Goal: Task Accomplishment & Management: Manage account settings

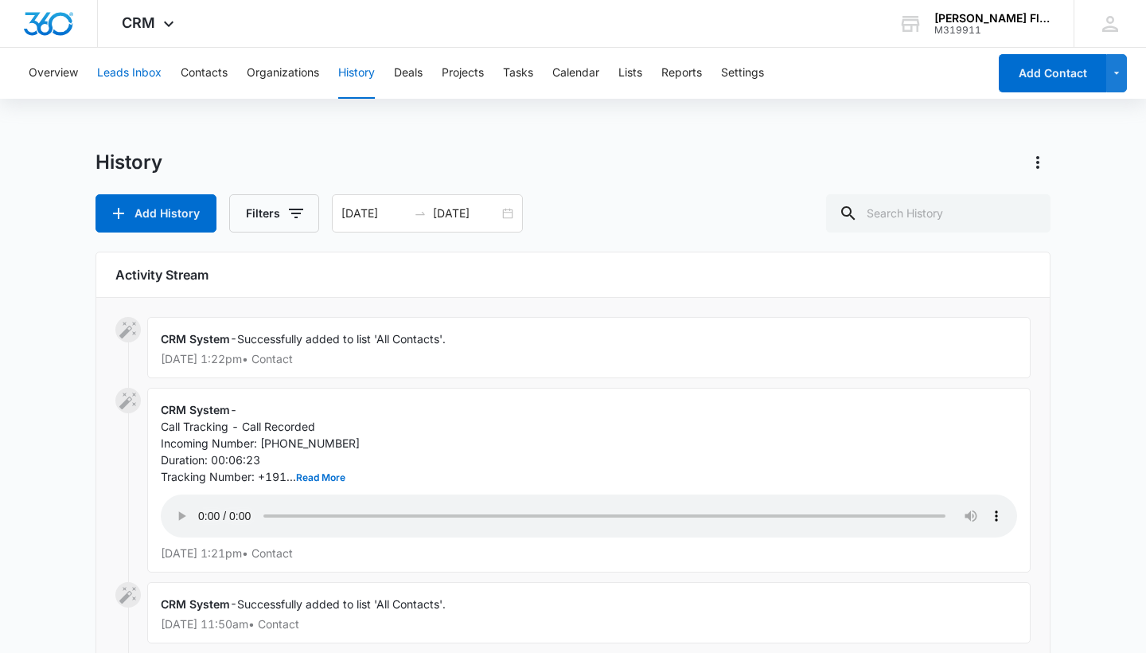
click at [148, 65] on button "Leads Inbox" at bounding box center [129, 73] width 64 height 51
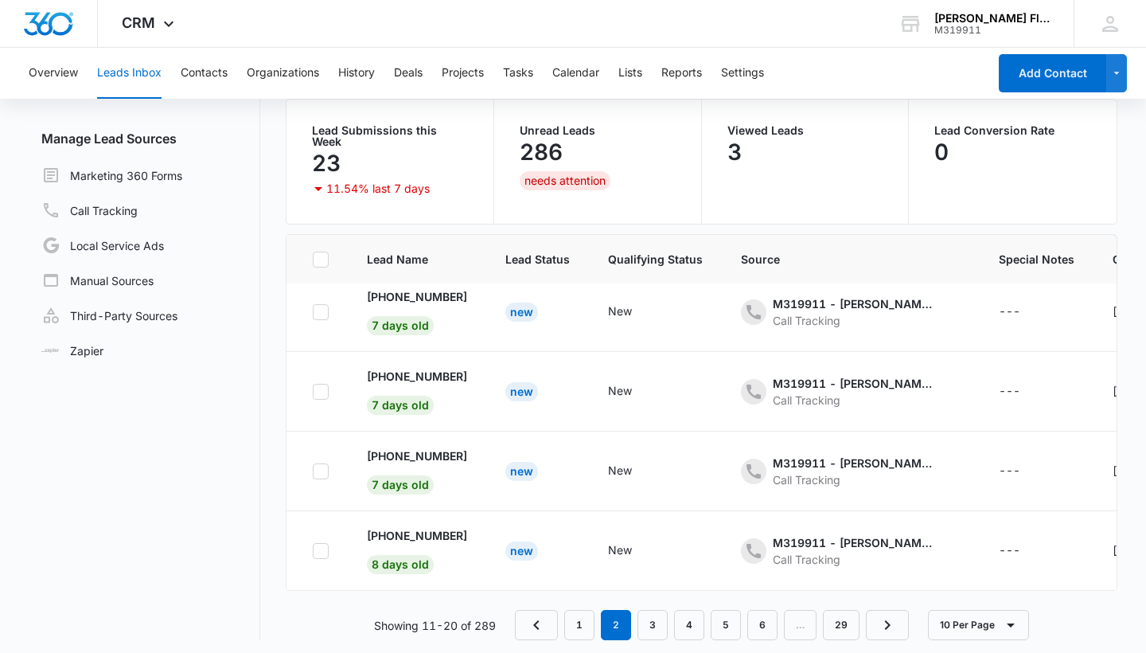
scroll to position [126, 0]
click at [586, 618] on link "1" at bounding box center [579, 626] width 30 height 30
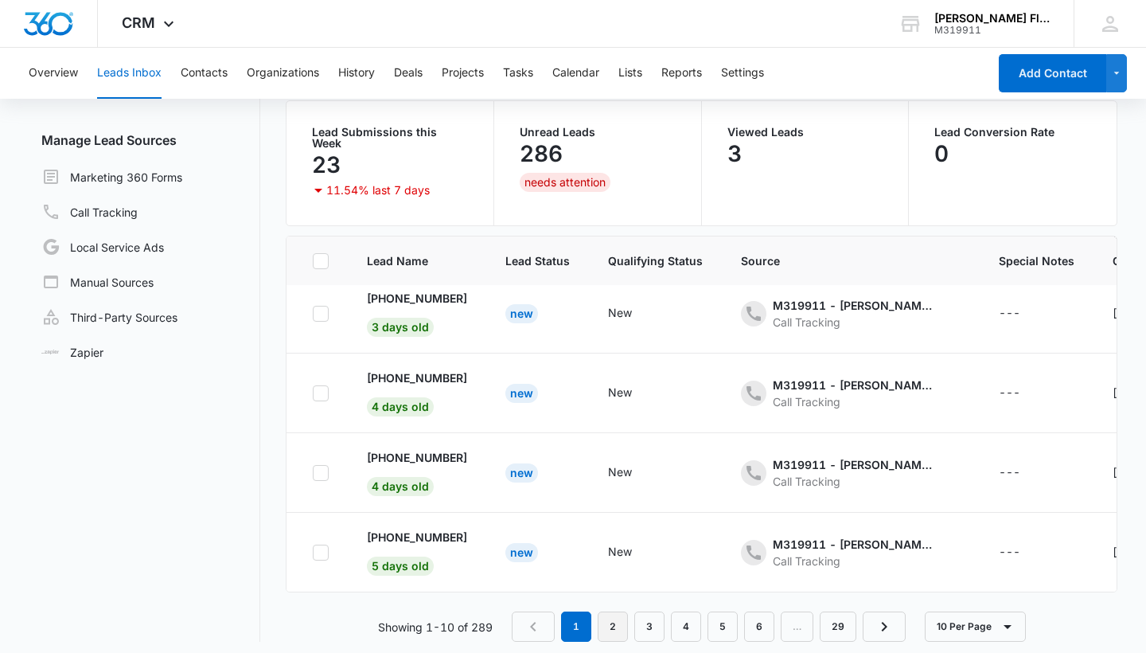
click at [622, 611] on link "2" at bounding box center [613, 626] width 30 height 30
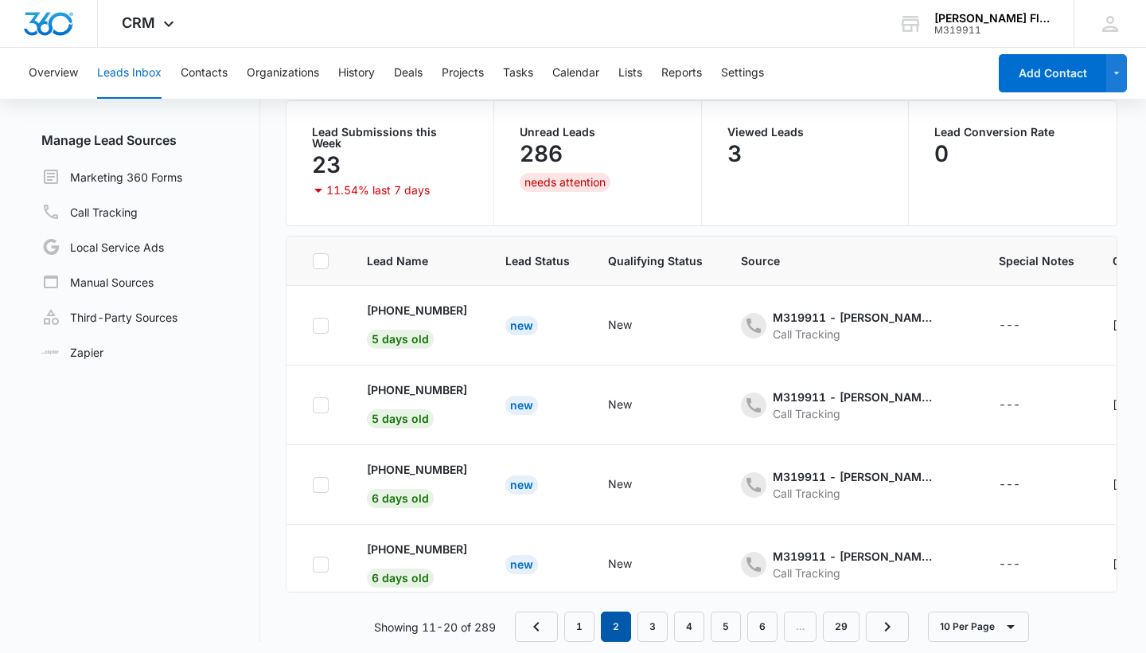
click at [621, 623] on em "2" at bounding box center [616, 626] width 30 height 30
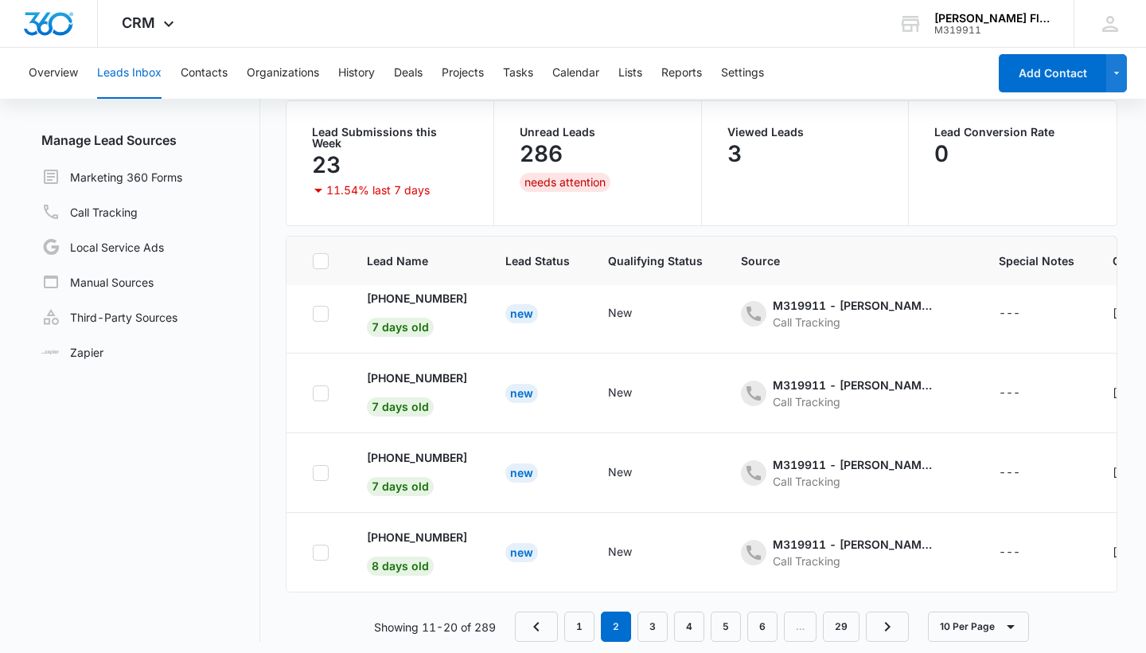
scroll to position [489, 0]
click at [648, 619] on link "3" at bounding box center [652, 626] width 30 height 30
click at [687, 626] on link "4" at bounding box center [689, 626] width 30 height 30
click at [572, 142] on div "286" at bounding box center [598, 154] width 156 height 32
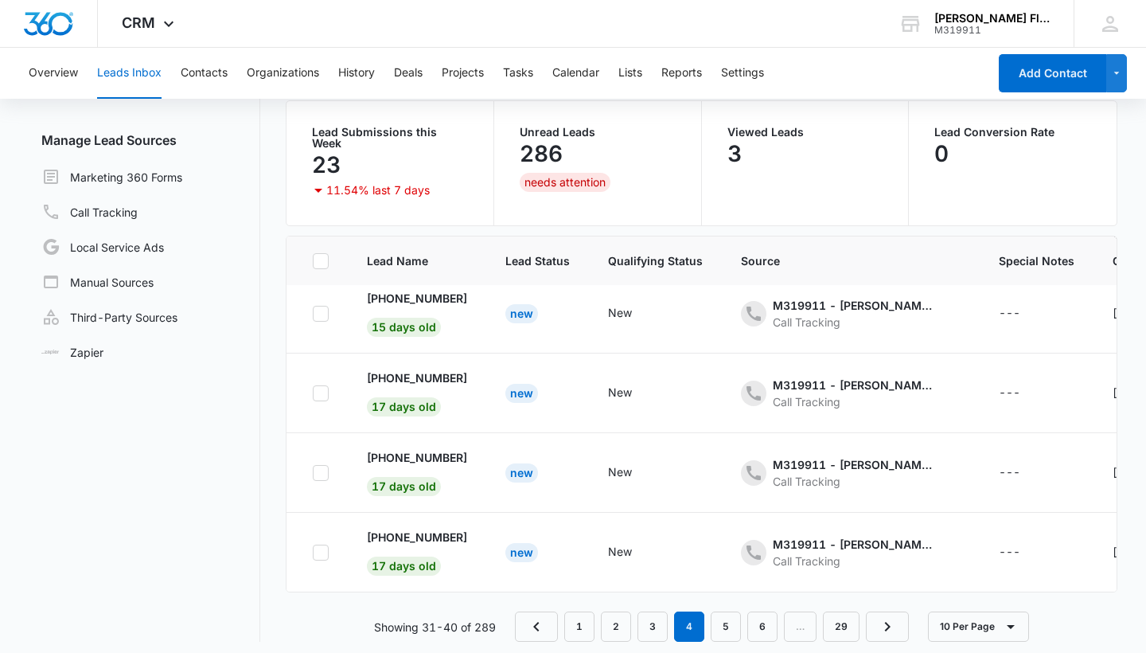
click at [551, 177] on div "needs attention" at bounding box center [565, 182] width 91 height 19
click at [365, 69] on button "History" at bounding box center [356, 73] width 37 height 51
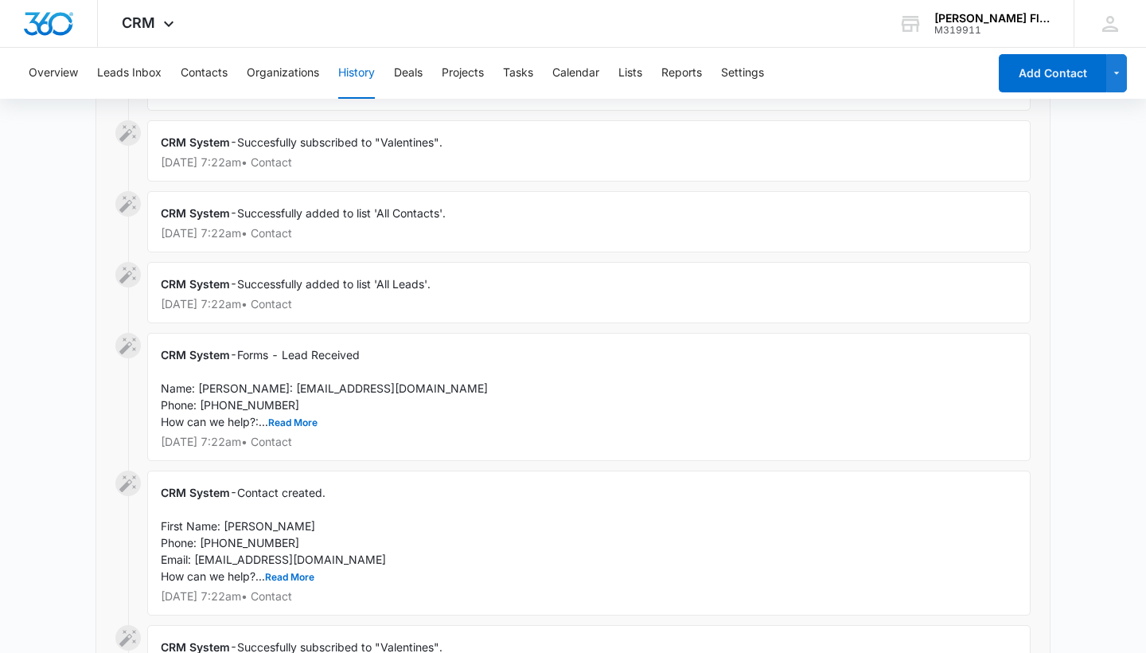
scroll to position [1595, 0]
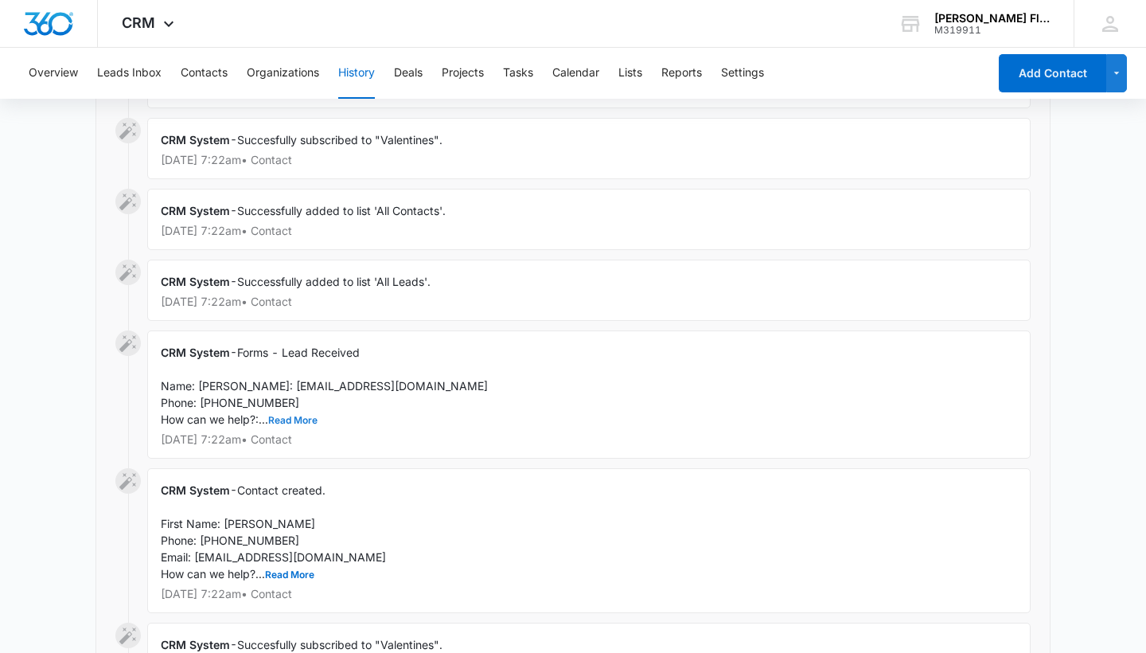
click at [310, 415] on button "Read More" at bounding box center [292, 420] width 49 height 10
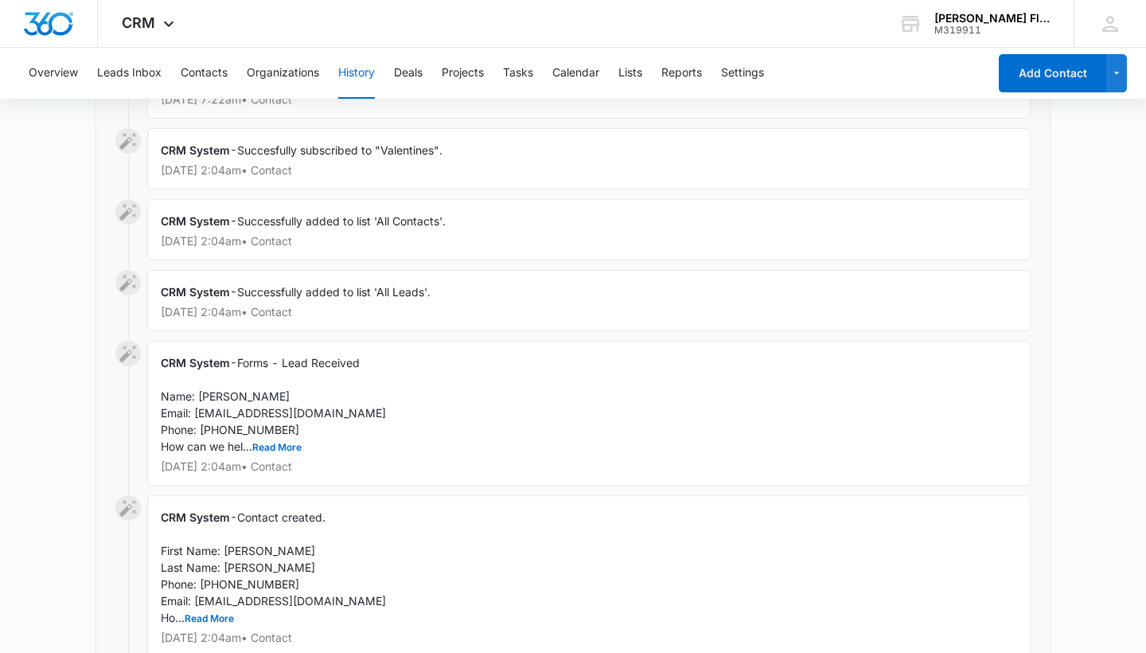
scroll to position [2198, 0]
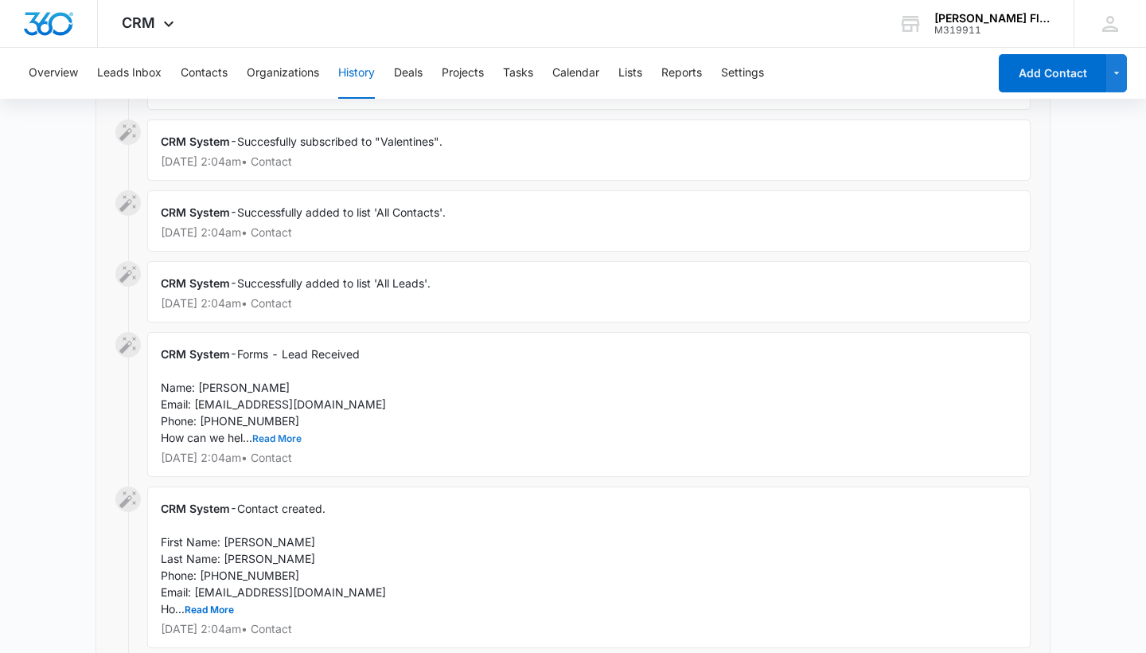
click at [268, 434] on button "Read More" at bounding box center [276, 439] width 49 height 10
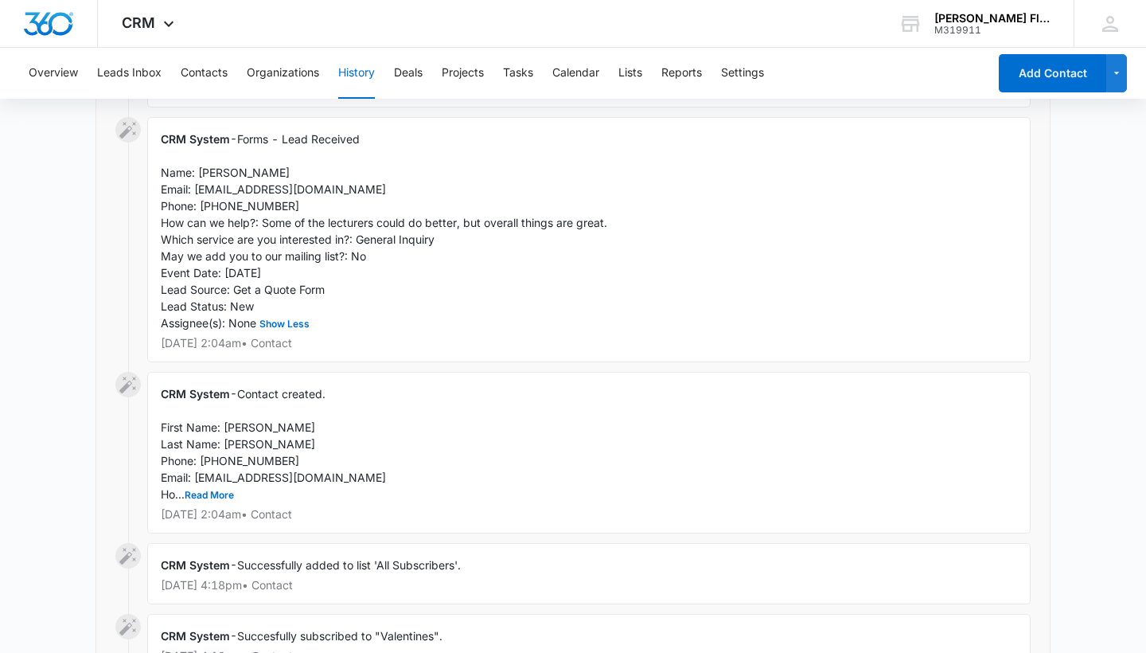
scroll to position [2420, 0]
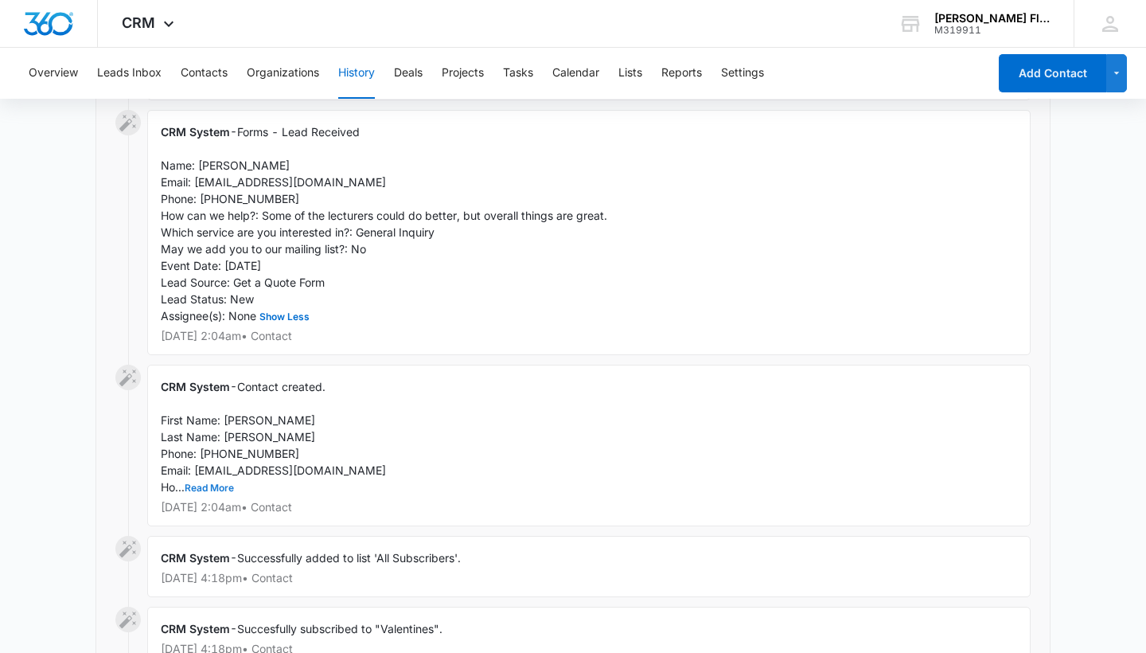
click at [215, 483] on button "Read More" at bounding box center [209, 488] width 49 height 10
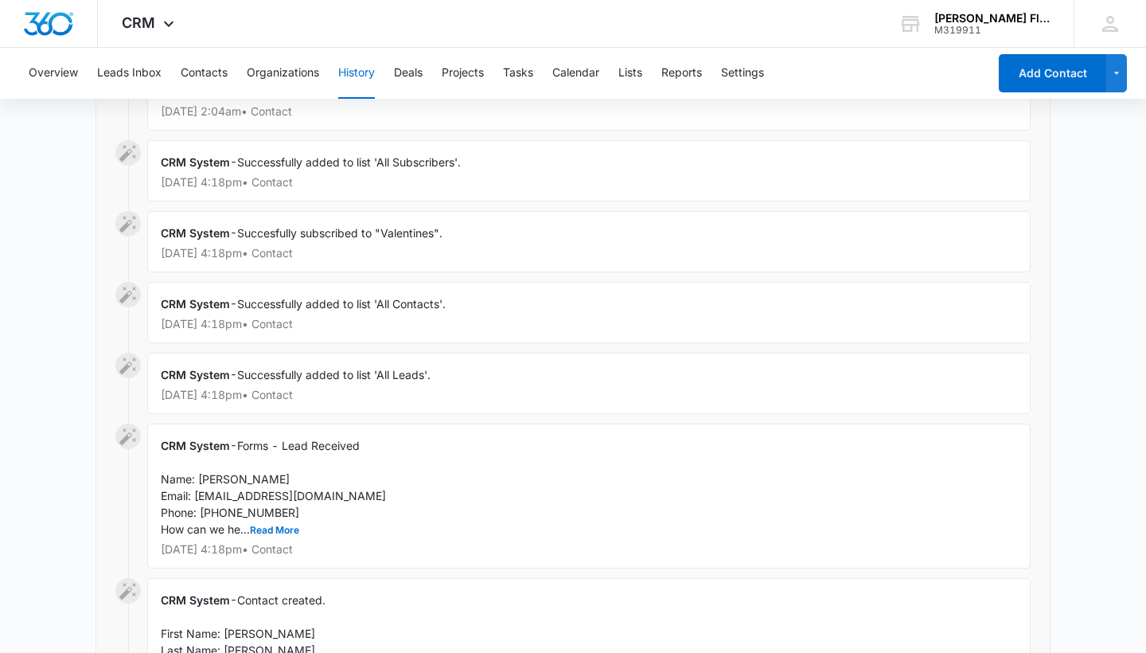
scroll to position [3005, 0]
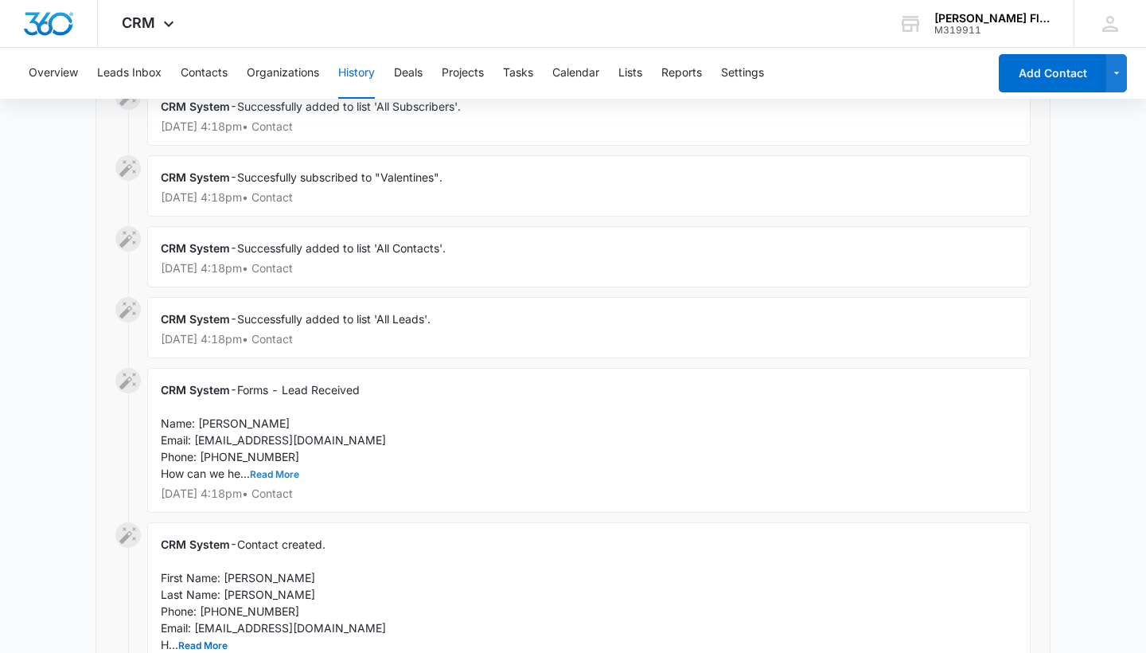
click at [271, 470] on button "Read More" at bounding box center [274, 475] width 49 height 10
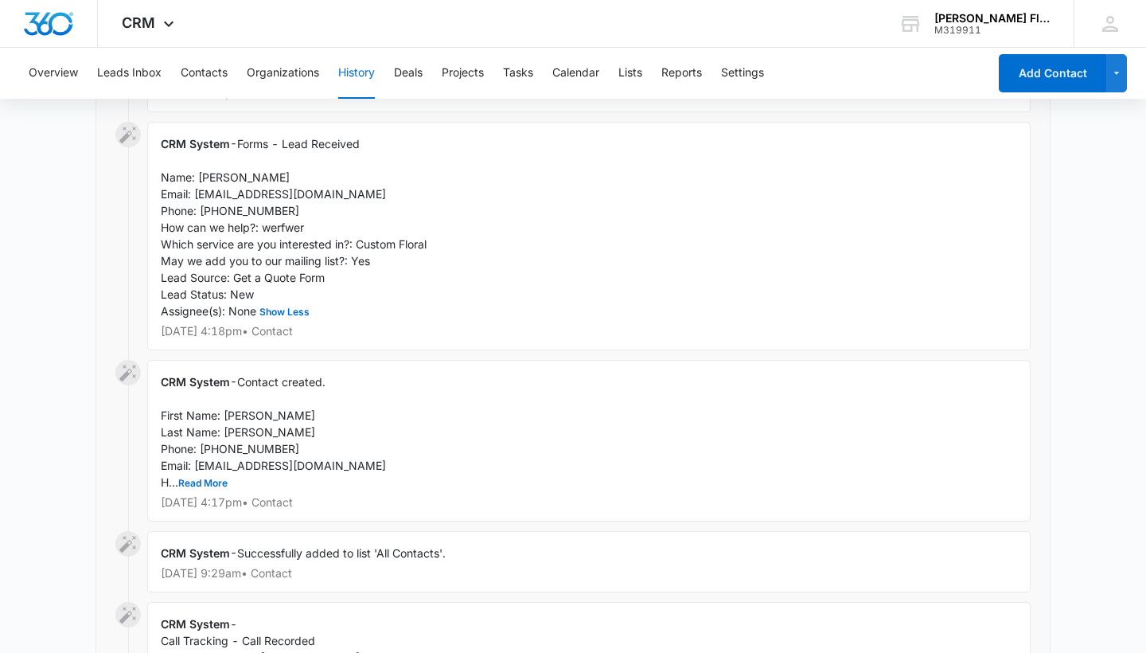
scroll to position [3253, 0]
click at [212, 476] on button "Read More" at bounding box center [202, 481] width 49 height 10
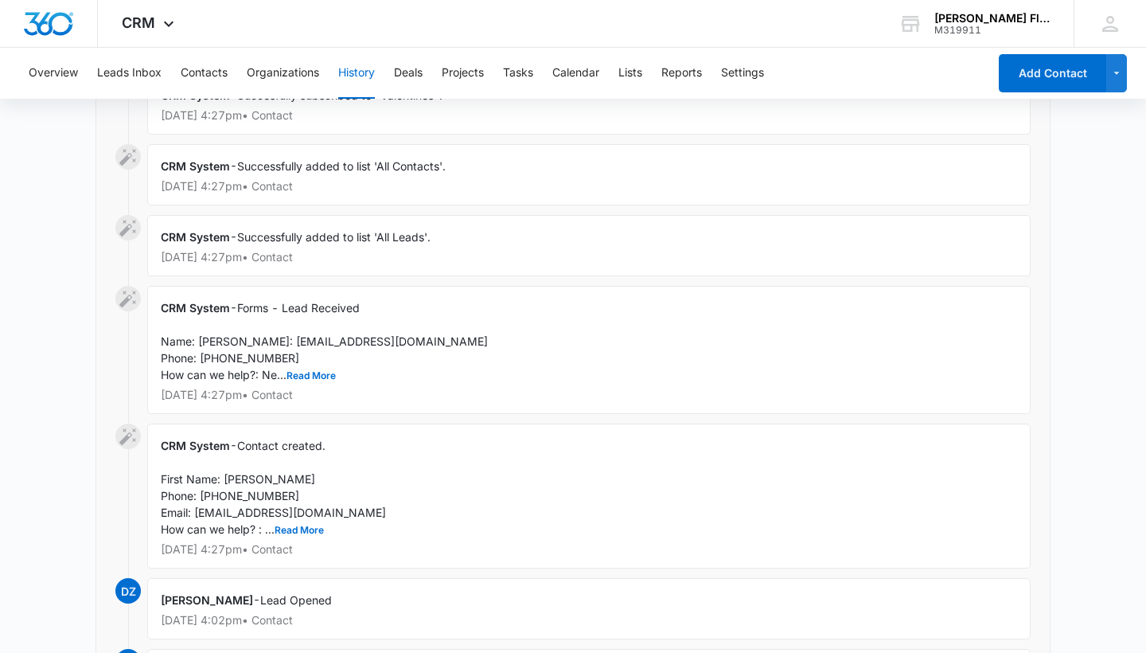
scroll to position [4163, 0]
click at [319, 369] on button "Read More" at bounding box center [310, 374] width 49 height 10
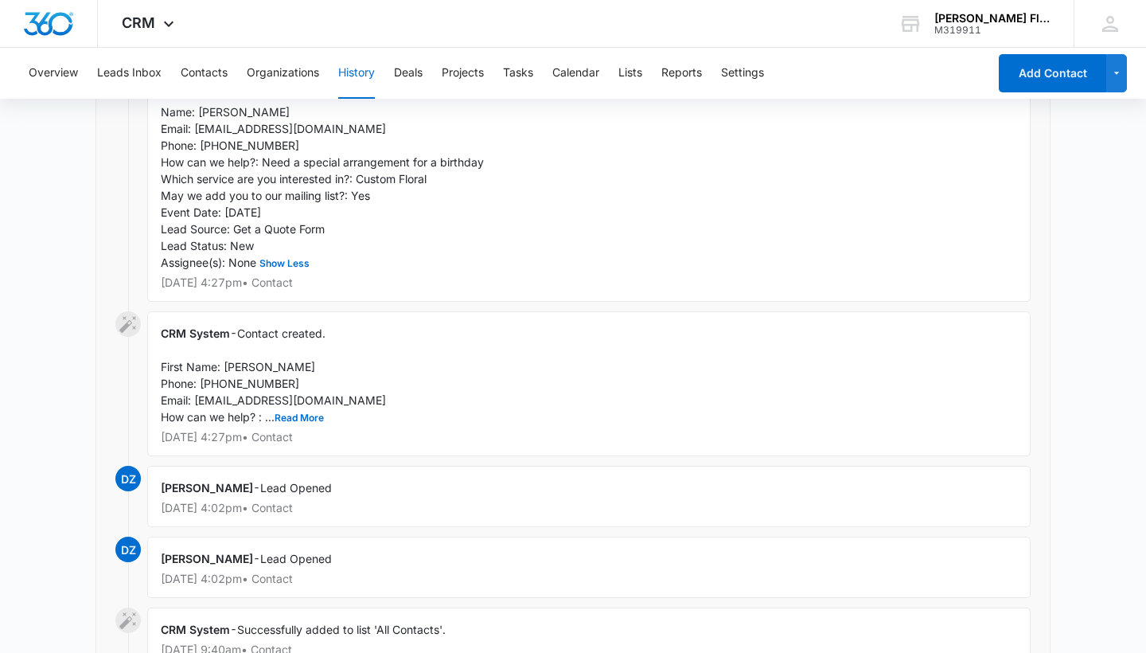
scroll to position [4392, 0]
click at [294, 411] on button "Read More" at bounding box center [299, 416] width 49 height 10
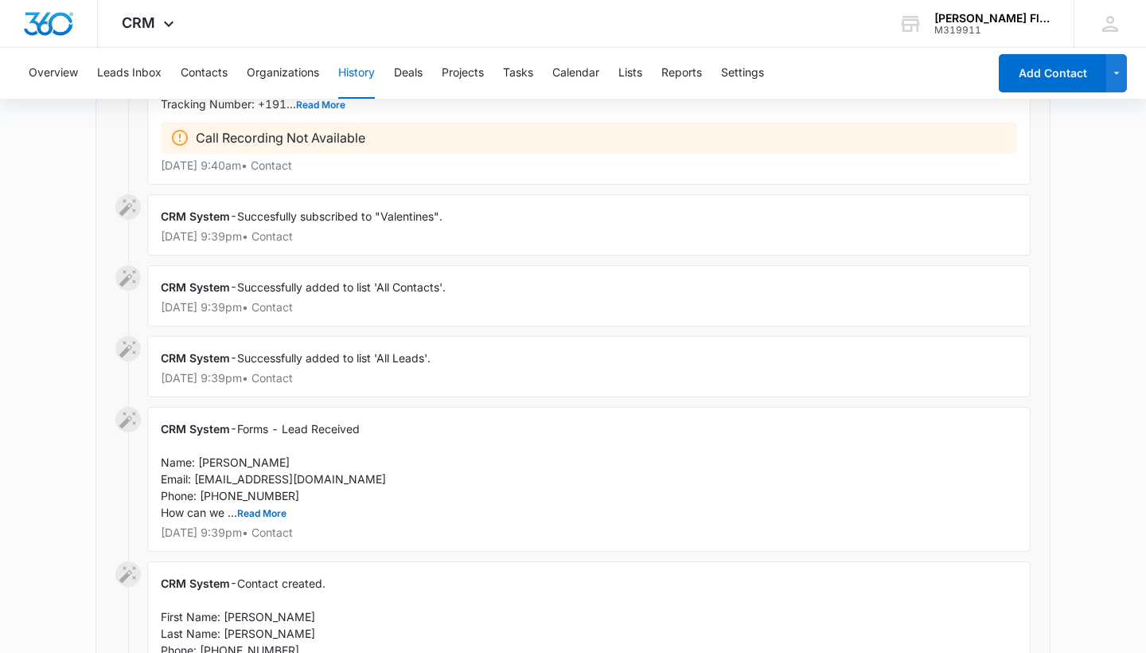
scroll to position [5261, 0]
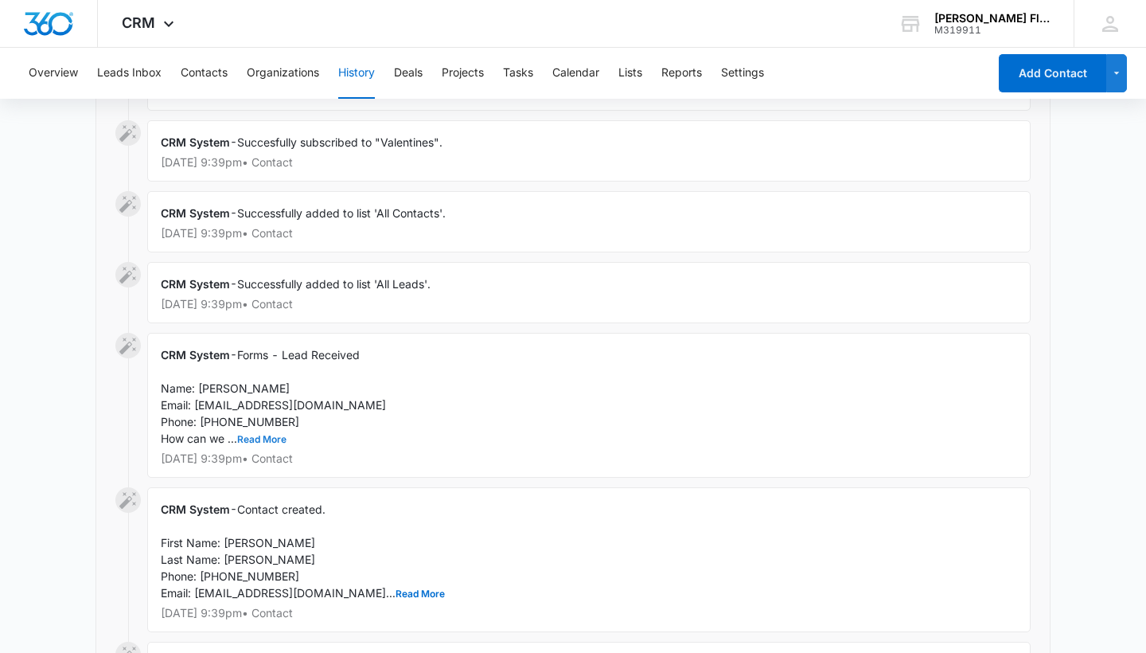
click at [261, 435] on button "Read More" at bounding box center [261, 440] width 49 height 10
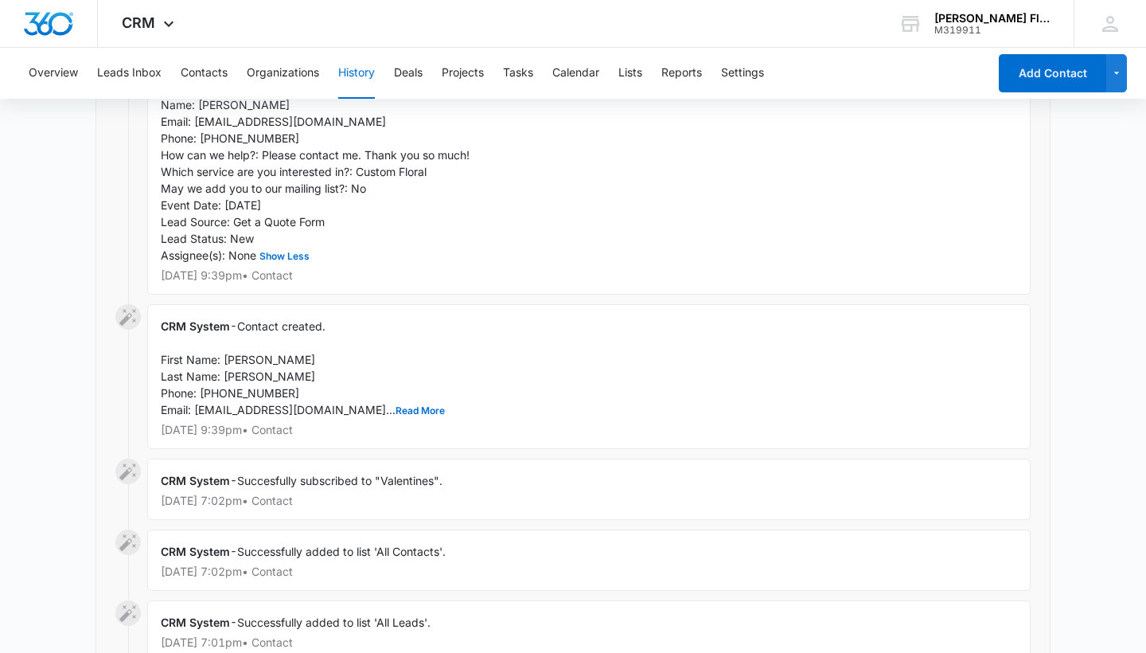
scroll to position [5546, 0]
click at [396, 404] on button "Read More" at bounding box center [420, 409] width 49 height 10
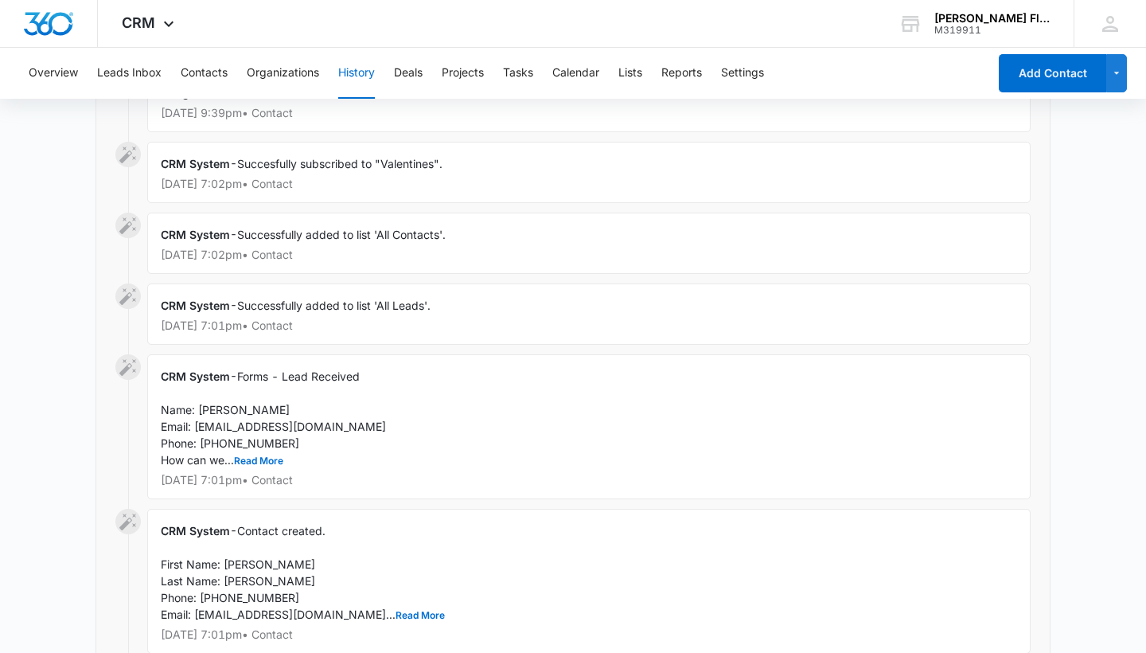
scroll to position [6099, 0]
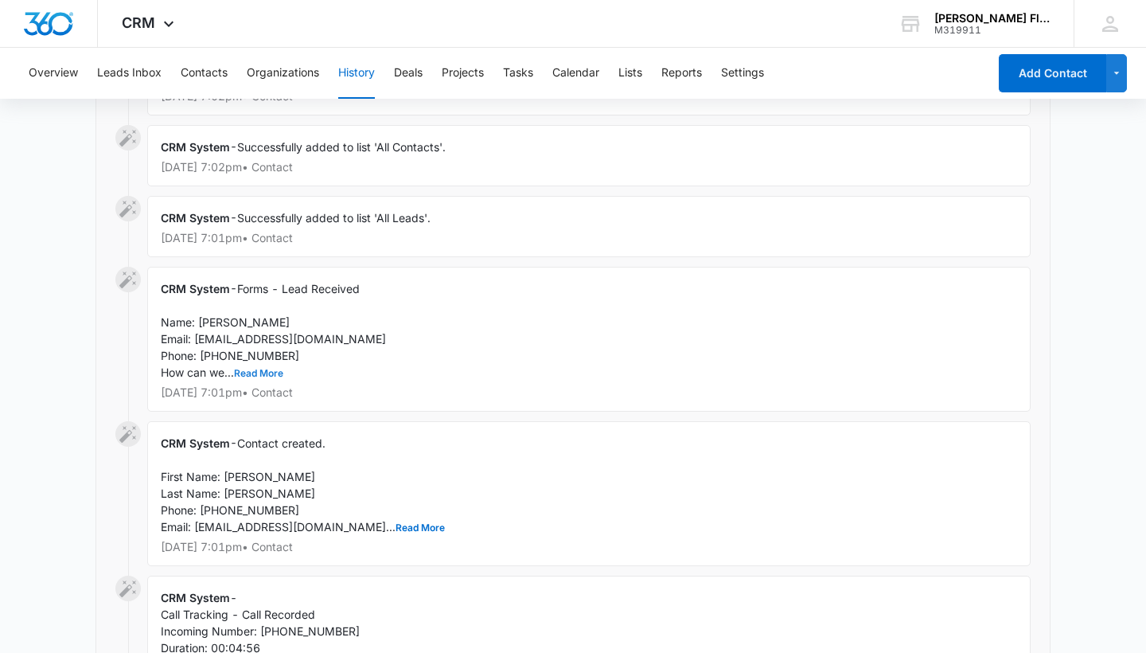
click at [260, 368] on button "Read More" at bounding box center [258, 373] width 49 height 10
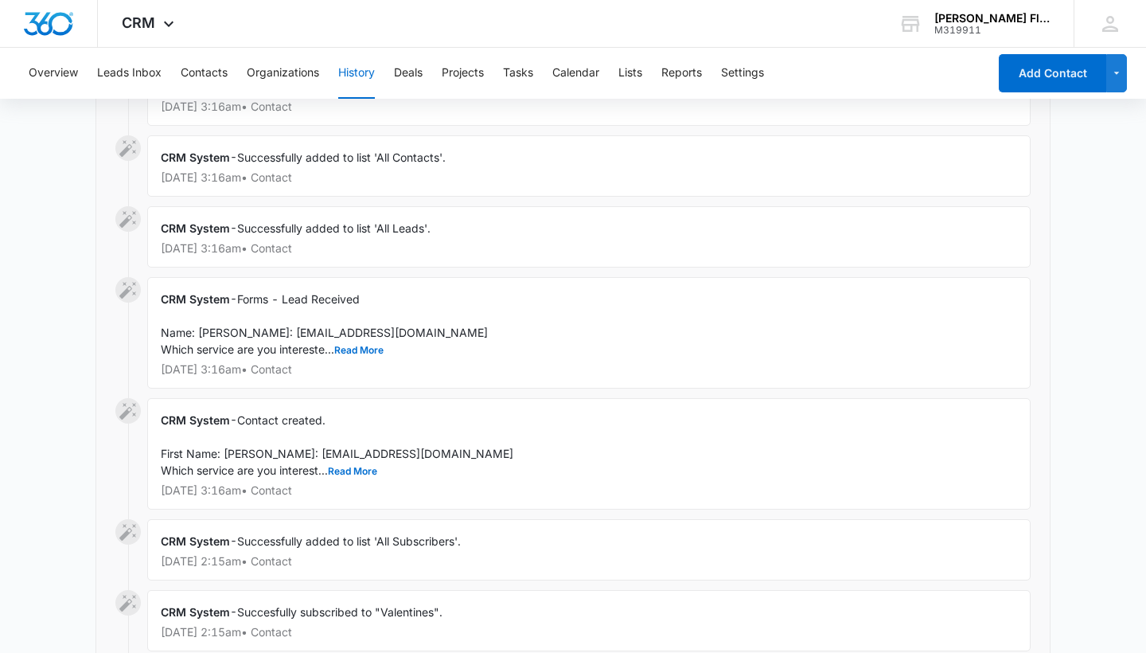
scroll to position [7432, 0]
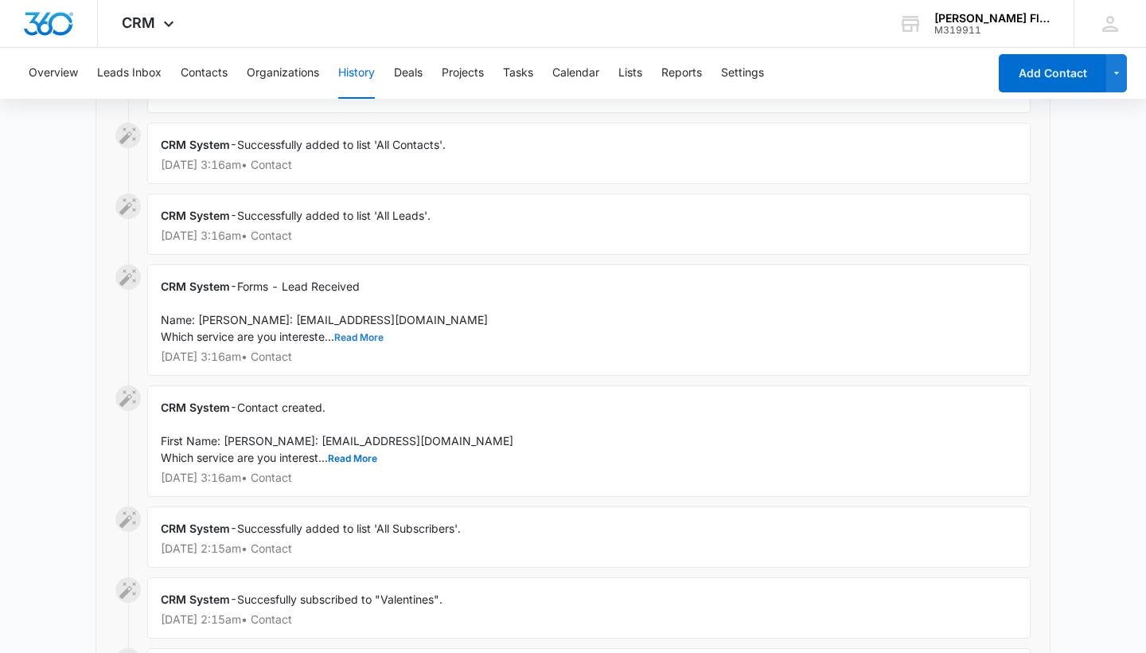
click at [354, 333] on button "Read More" at bounding box center [358, 338] width 49 height 10
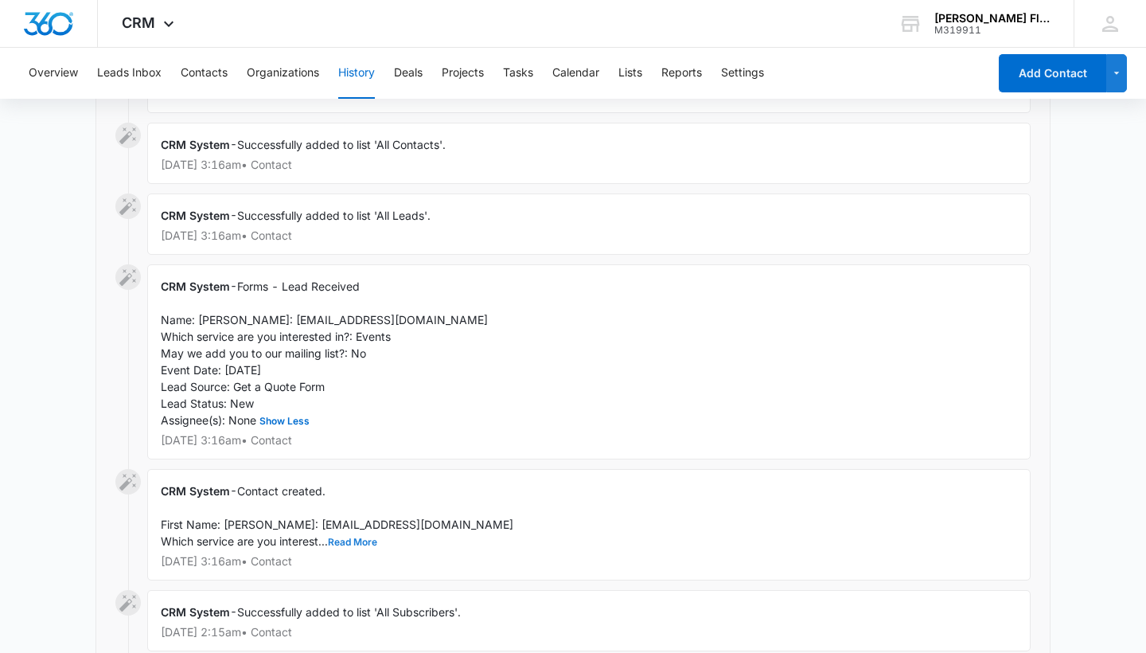
click at [349, 537] on button "Read More" at bounding box center [352, 542] width 49 height 10
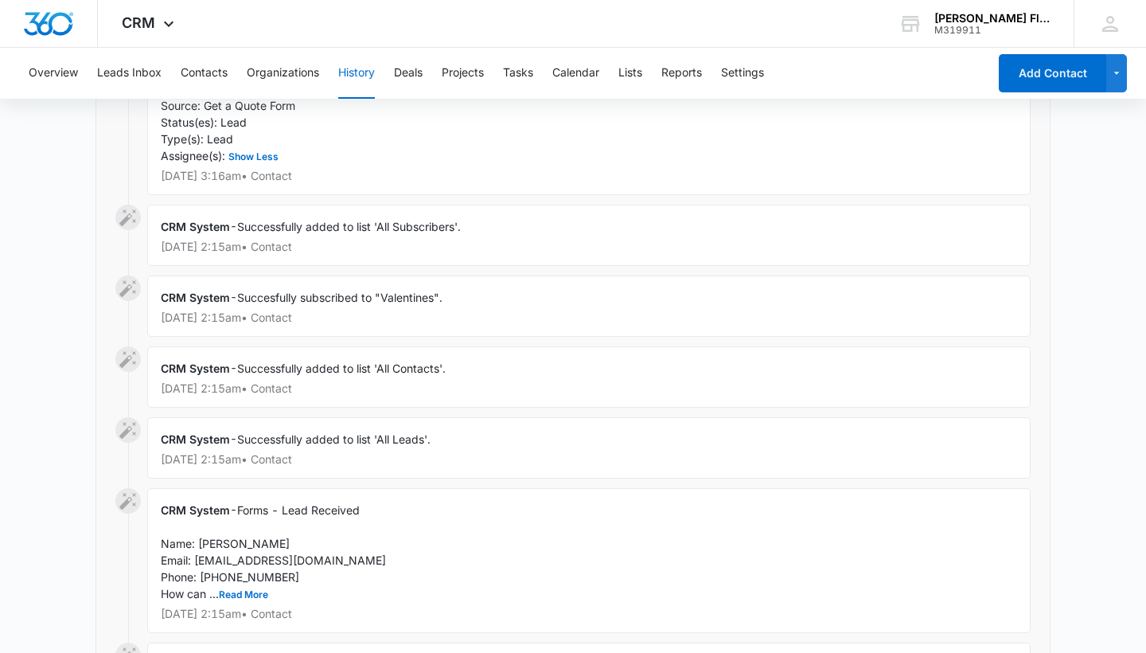
scroll to position [8006, 0]
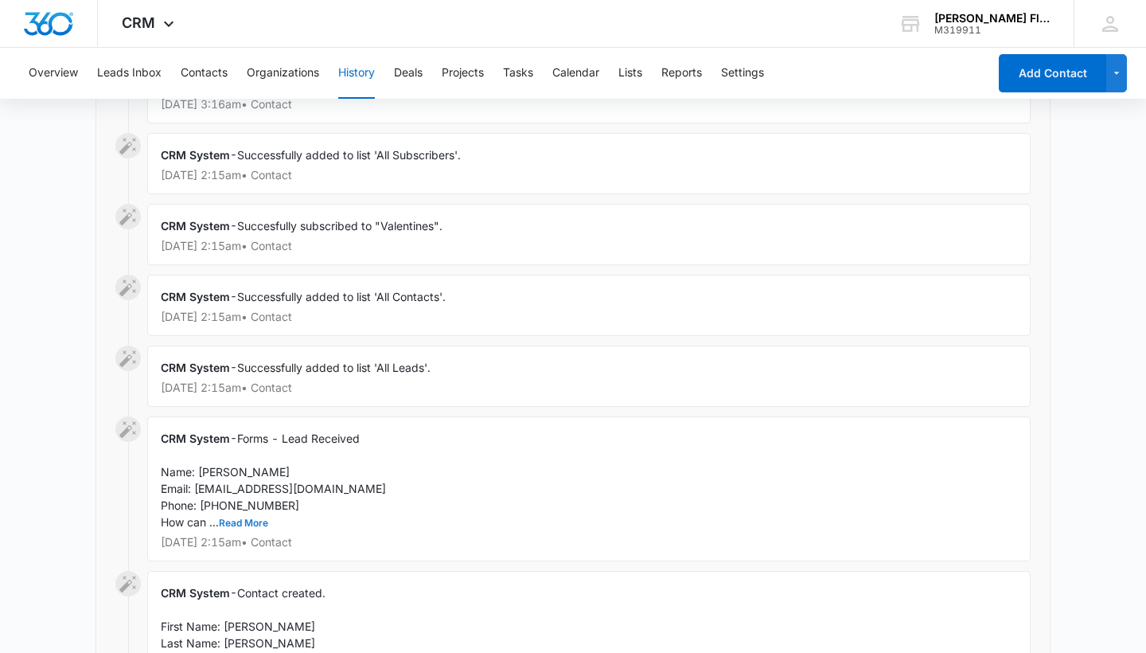
click at [236, 518] on button "Read More" at bounding box center [243, 523] width 49 height 10
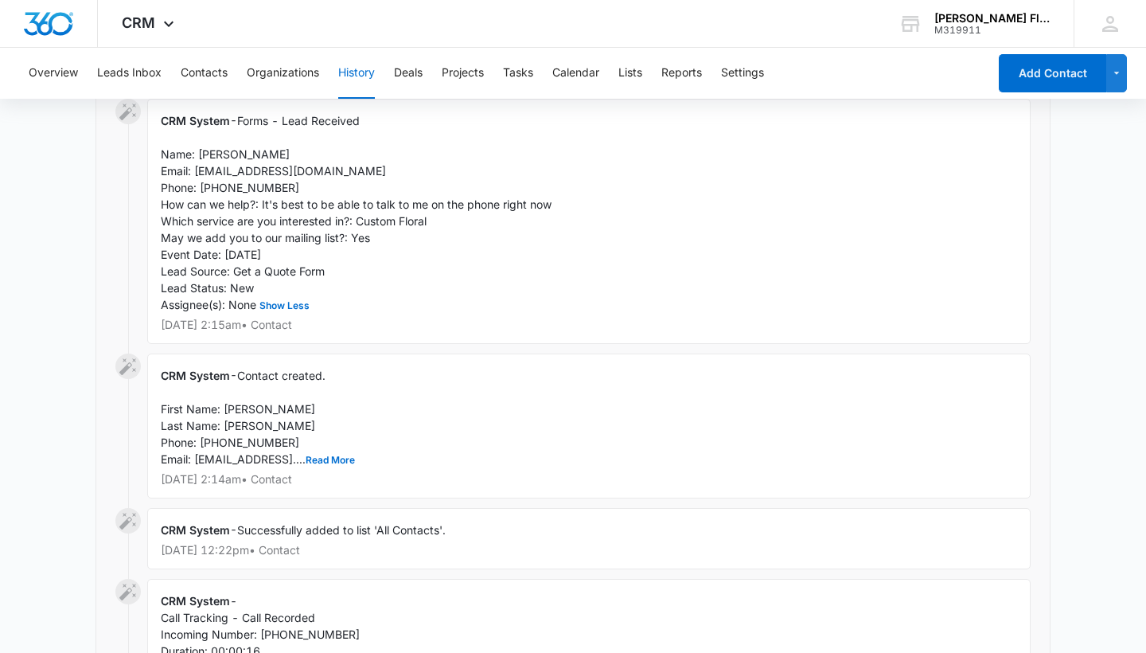
scroll to position [8348, 0]
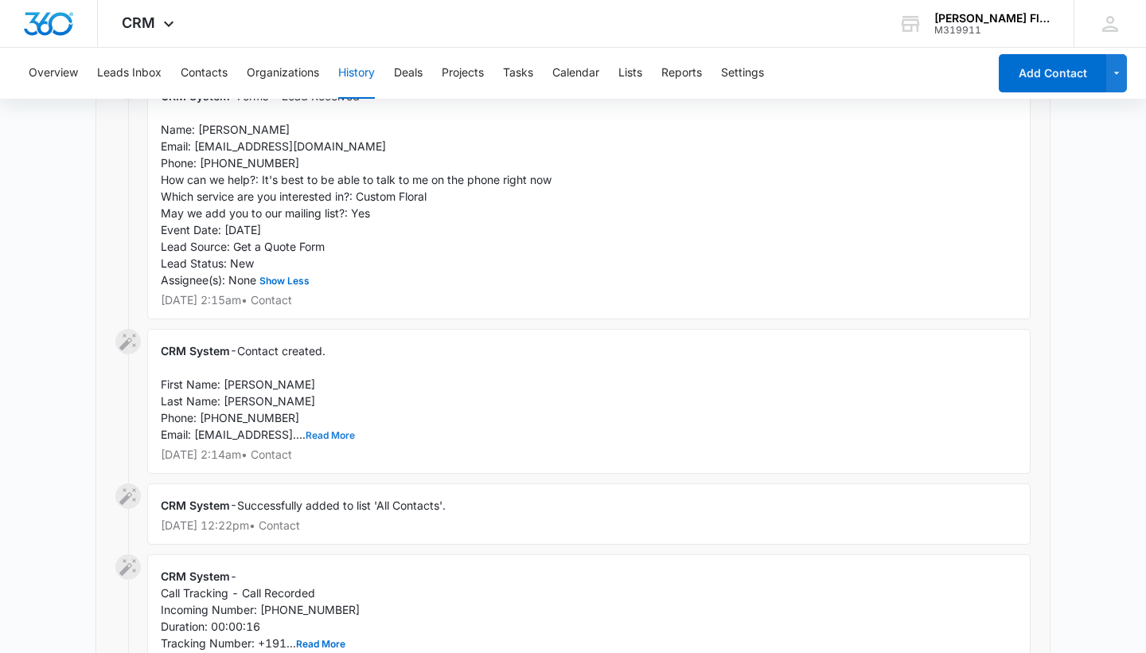
click at [341, 431] on button "Read More" at bounding box center [330, 436] width 49 height 10
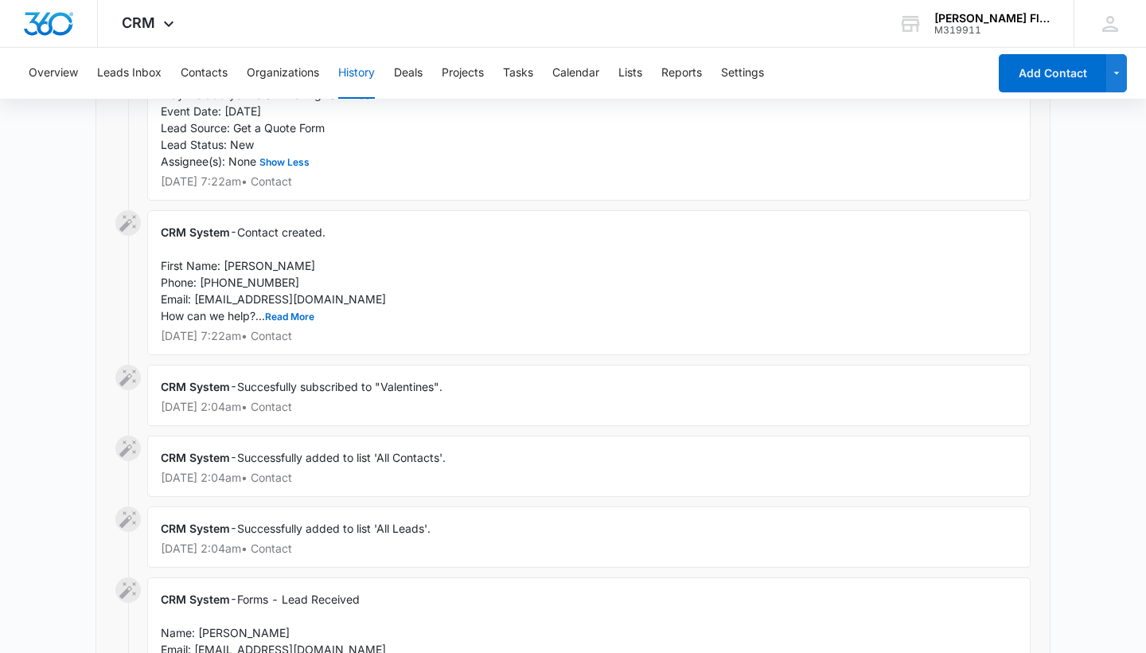
scroll to position [1773, 0]
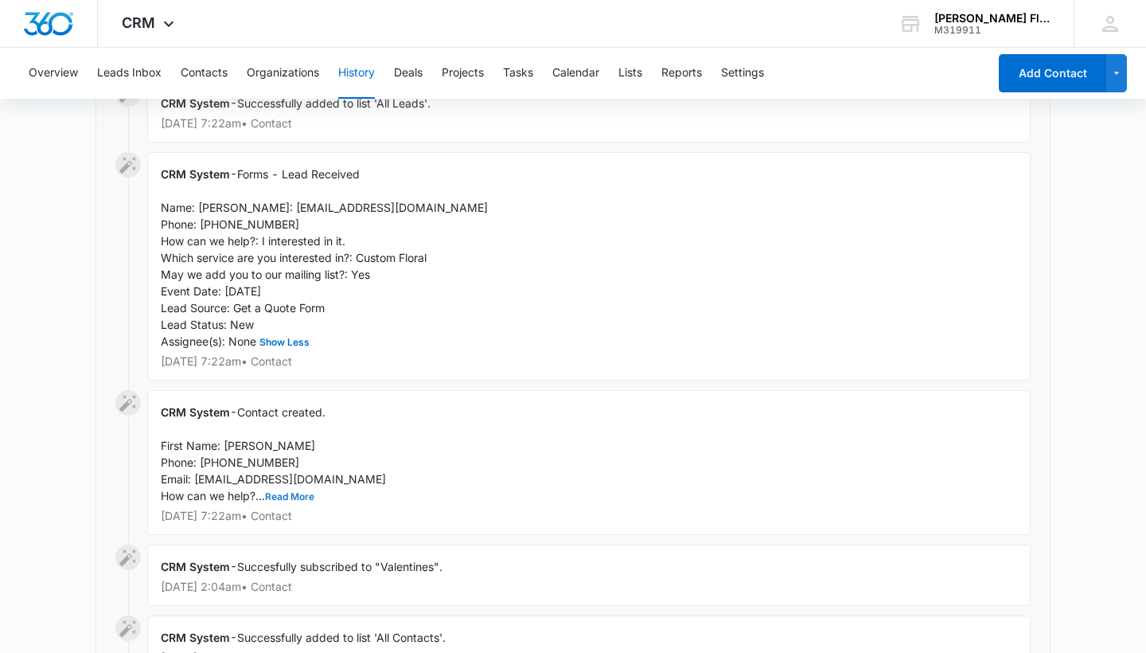
click at [307, 492] on button "Read More" at bounding box center [289, 497] width 49 height 10
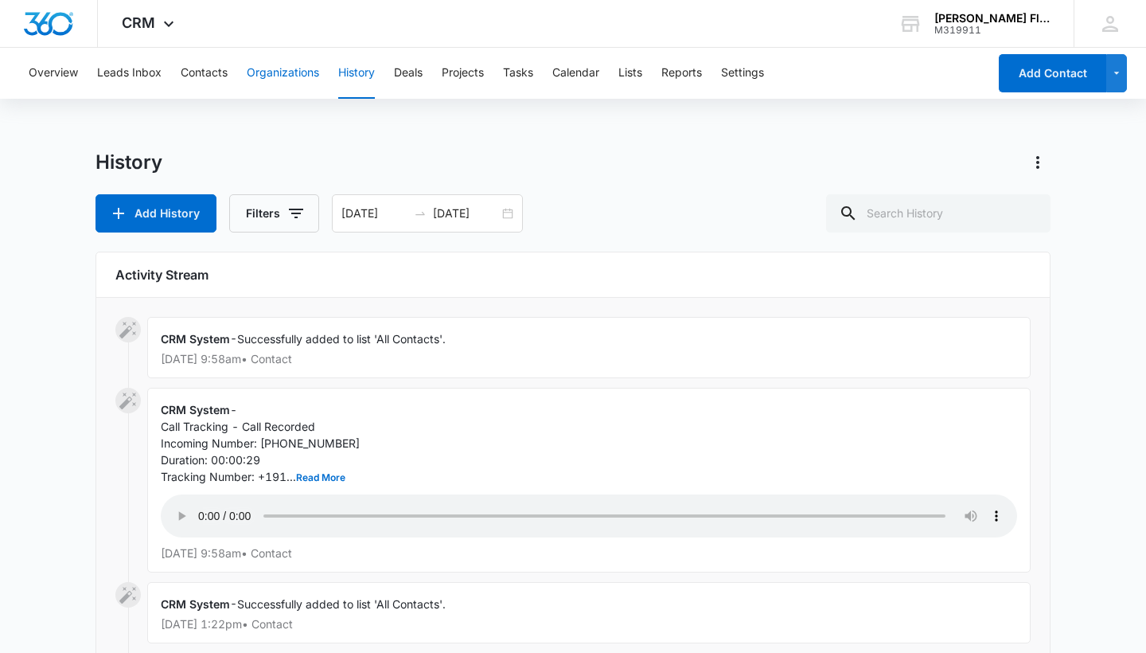
scroll to position [1, 0]
click at [66, 78] on button "Overview" at bounding box center [53, 73] width 49 height 51
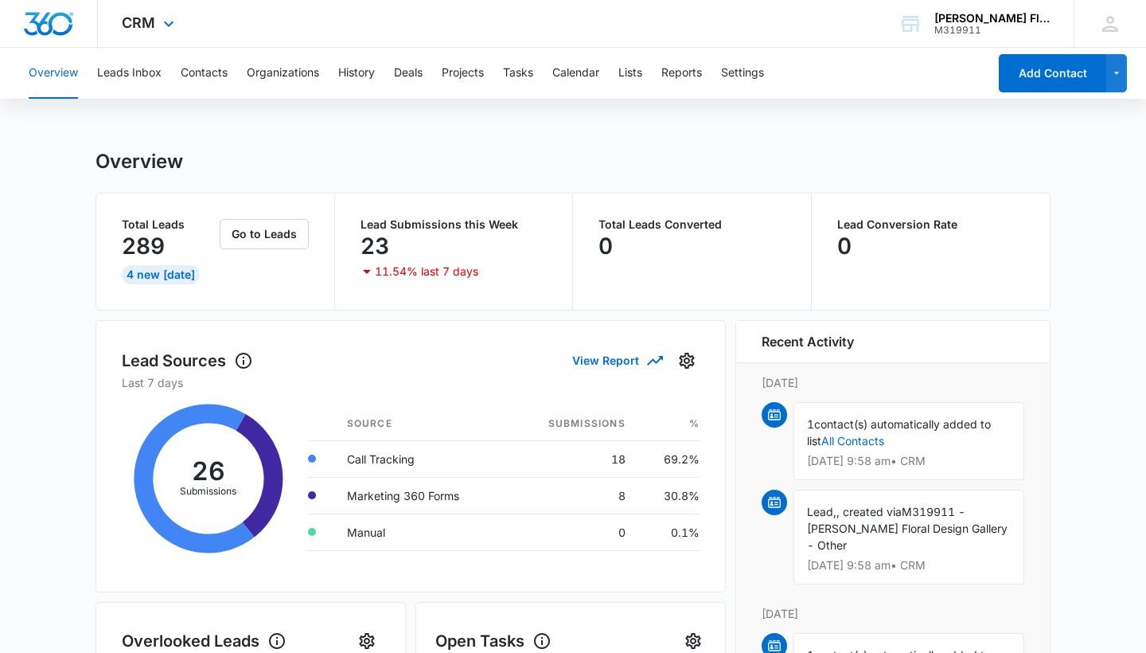
click at [636, 22] on div "CRM Apps Reputation Forms CRM Email Social Payments POS Content Ads Intelligenc…" at bounding box center [573, 24] width 1146 height 48
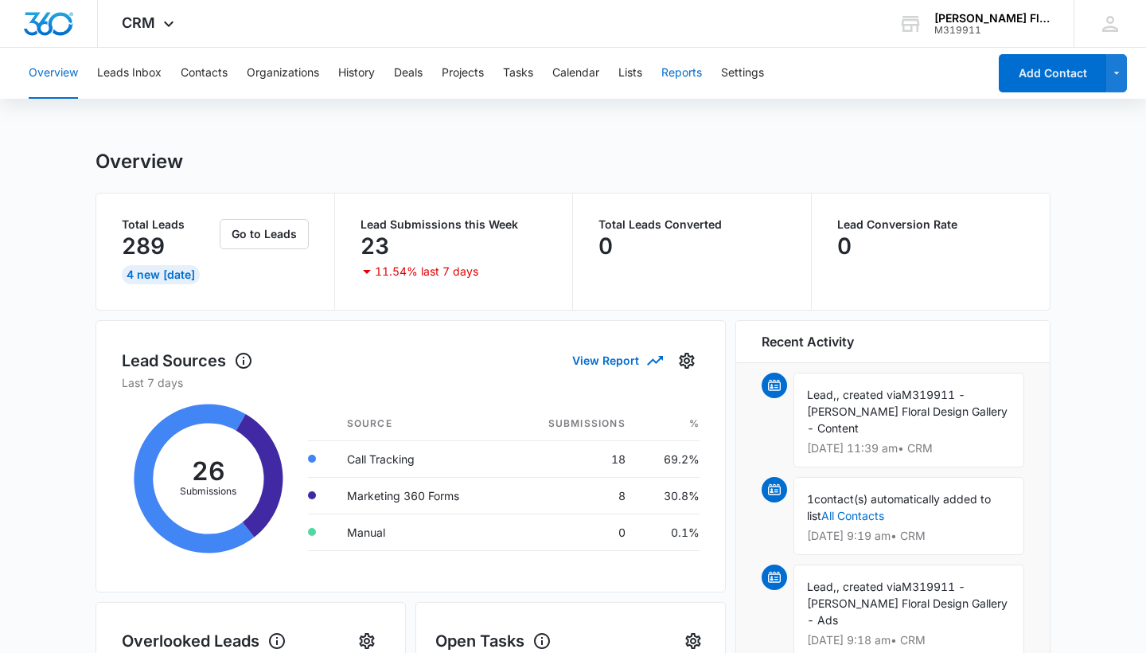
click at [677, 76] on button "Reports" at bounding box center [681, 73] width 41 height 51
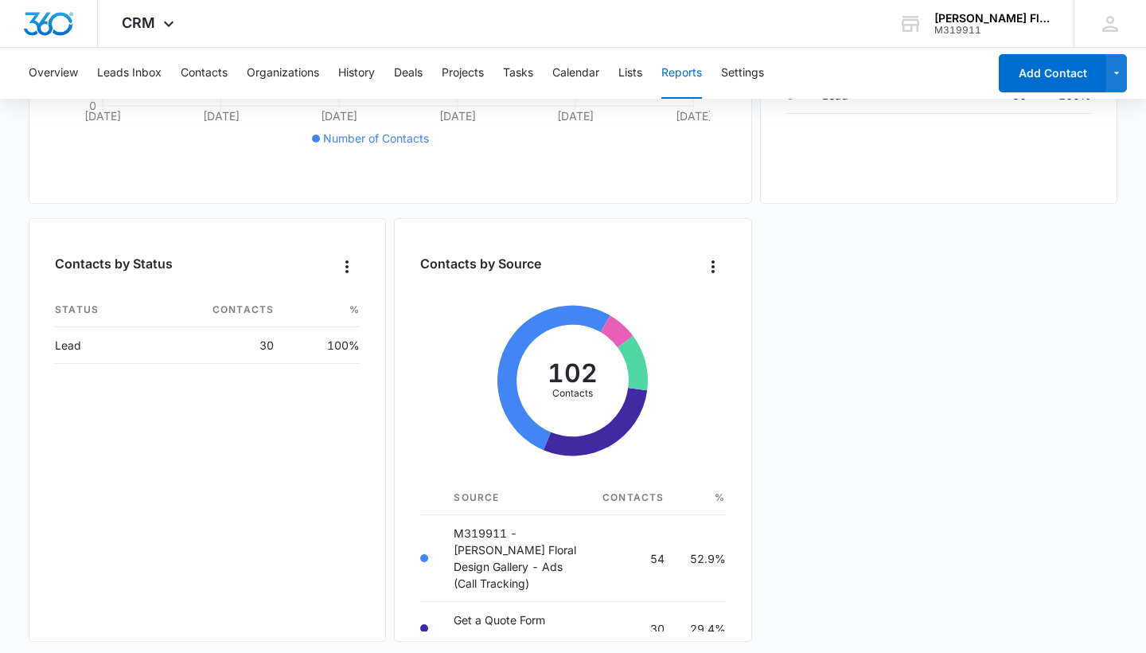
scroll to position [481, 0]
click at [305, 76] on button "Organizations" at bounding box center [283, 73] width 72 height 51
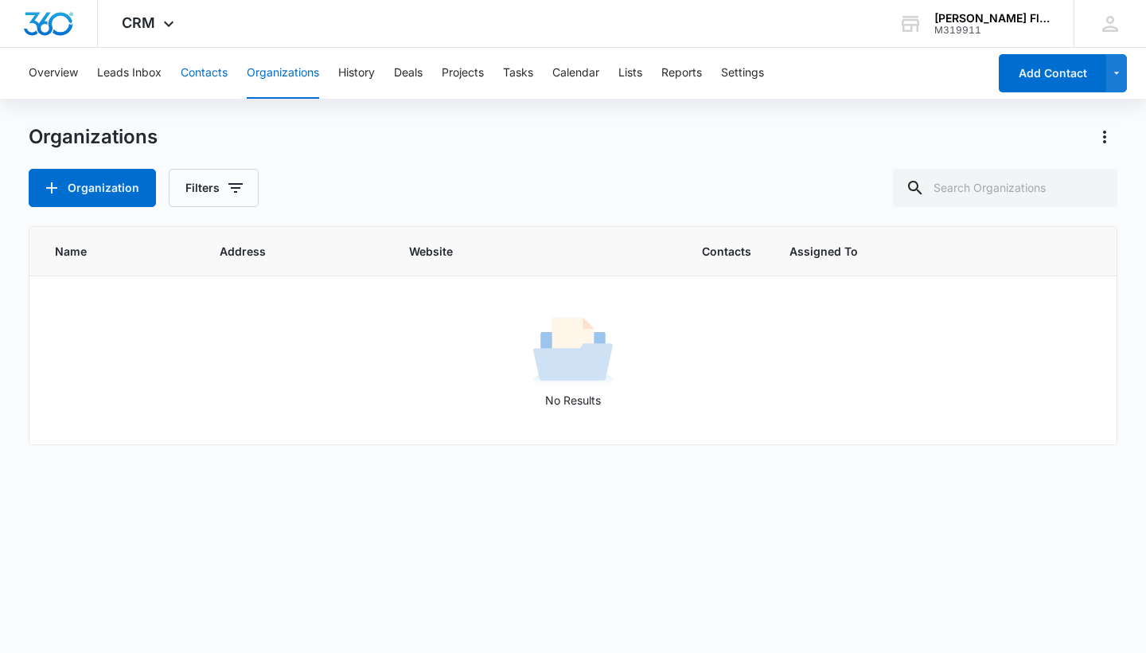
click at [209, 72] on button "Contacts" at bounding box center [204, 73] width 47 height 51
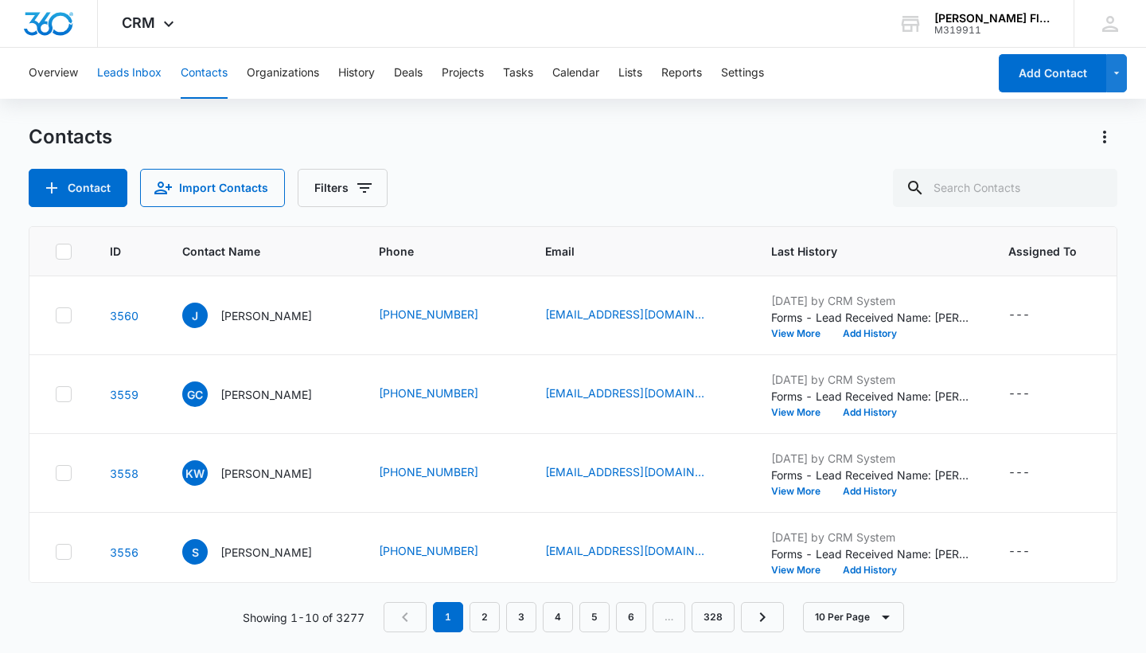
click at [138, 67] on button "Leads Inbox" at bounding box center [129, 73] width 64 height 51
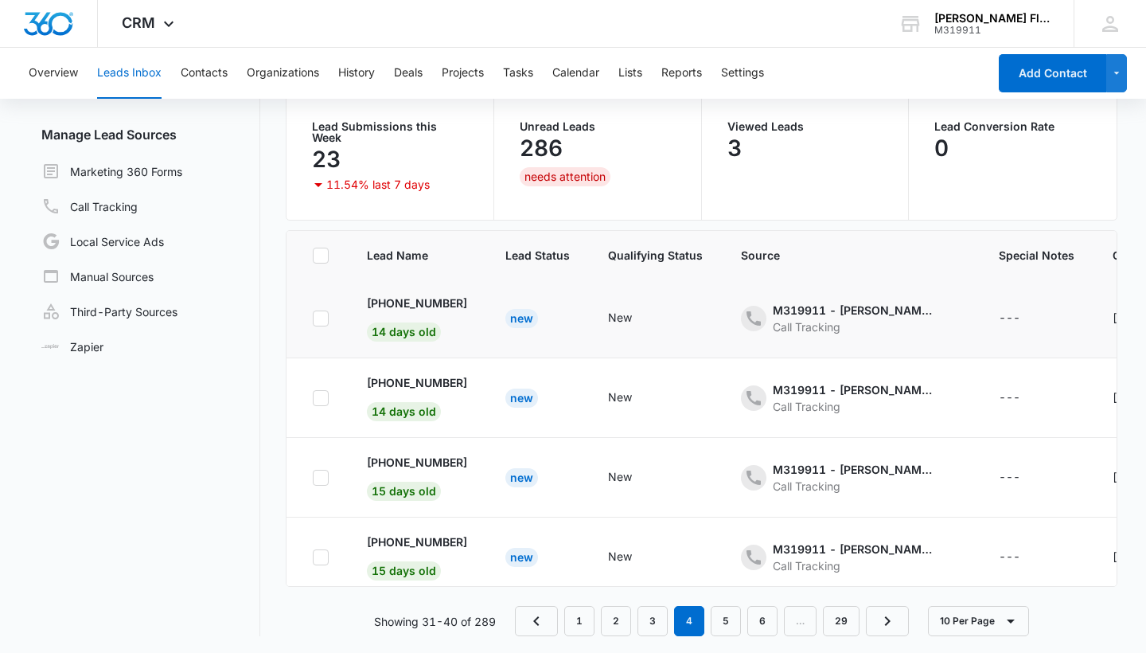
scroll to position [126, 0]
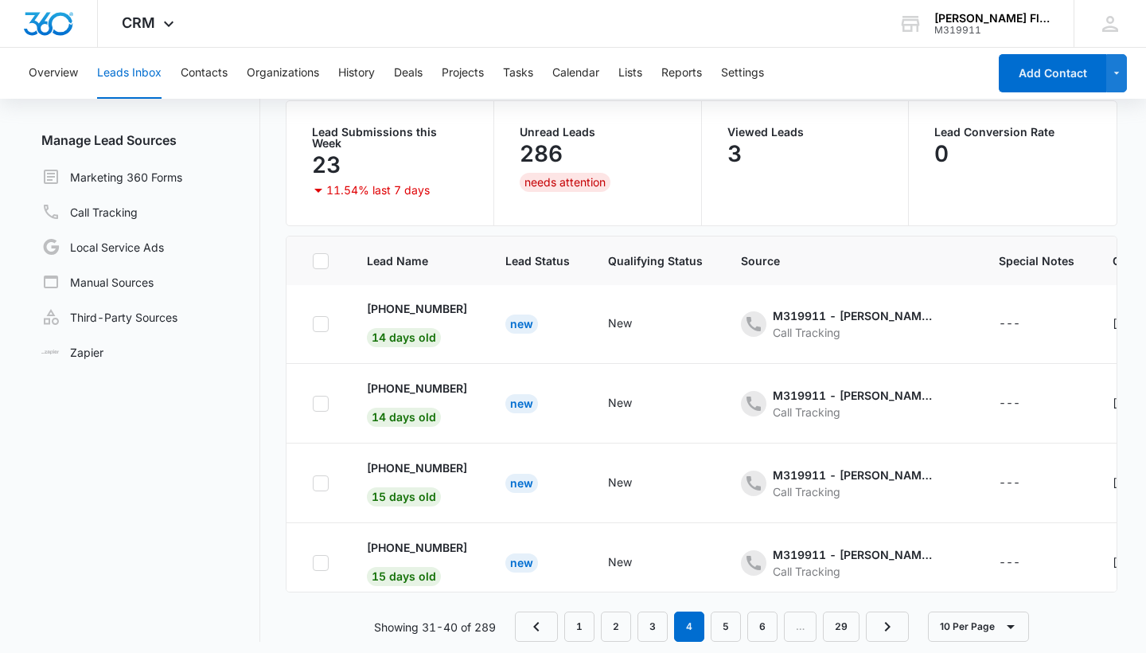
click at [320, 254] on icon at bounding box center [321, 261] width 14 height 14
click at [313, 260] on input "checkbox" at bounding box center [312, 260] width 1 height 1
checkbox input "true"
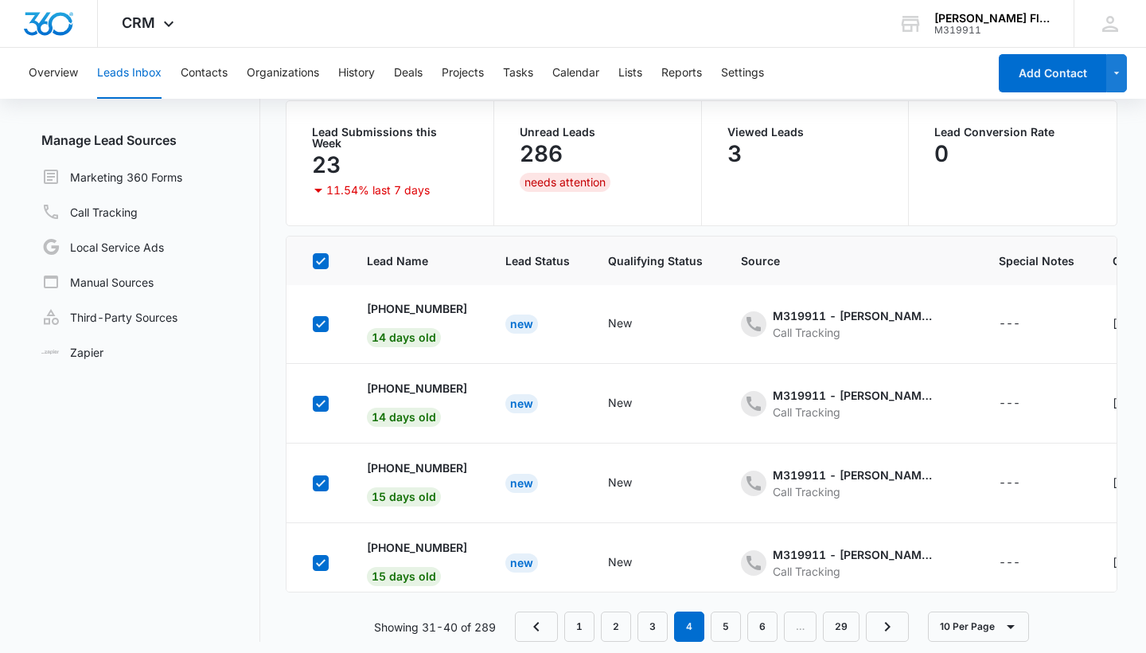
checkbox input "true"
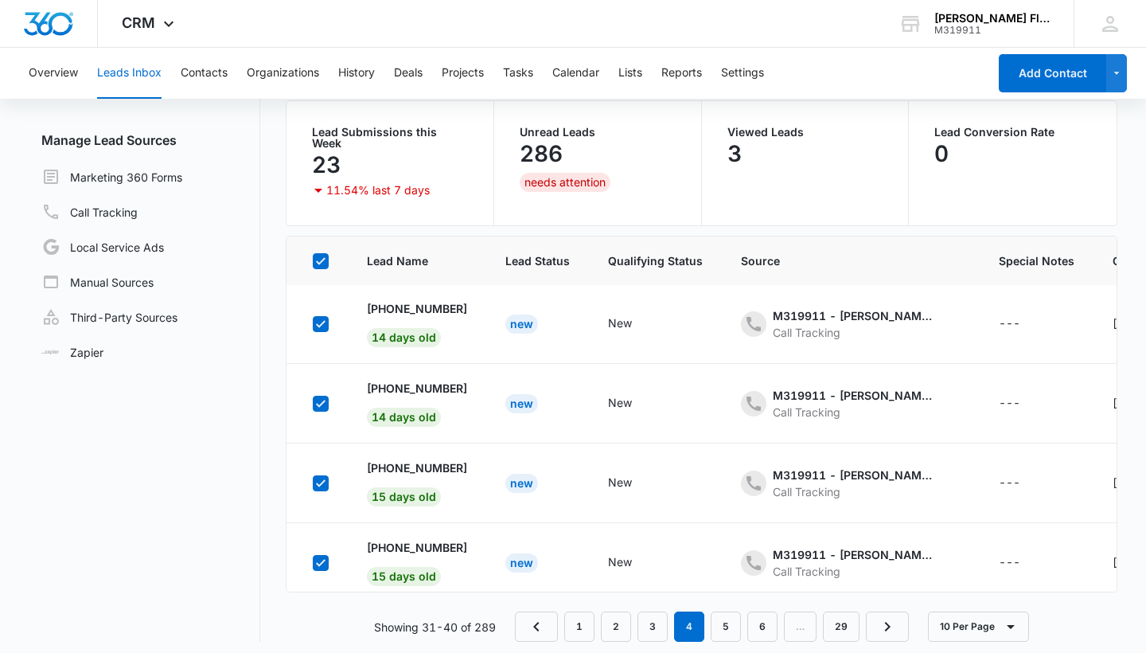
checkbox input "true"
click at [321, 254] on icon at bounding box center [321, 261] width 14 height 14
click at [313, 260] on input "checkbox" at bounding box center [312, 260] width 1 height 1
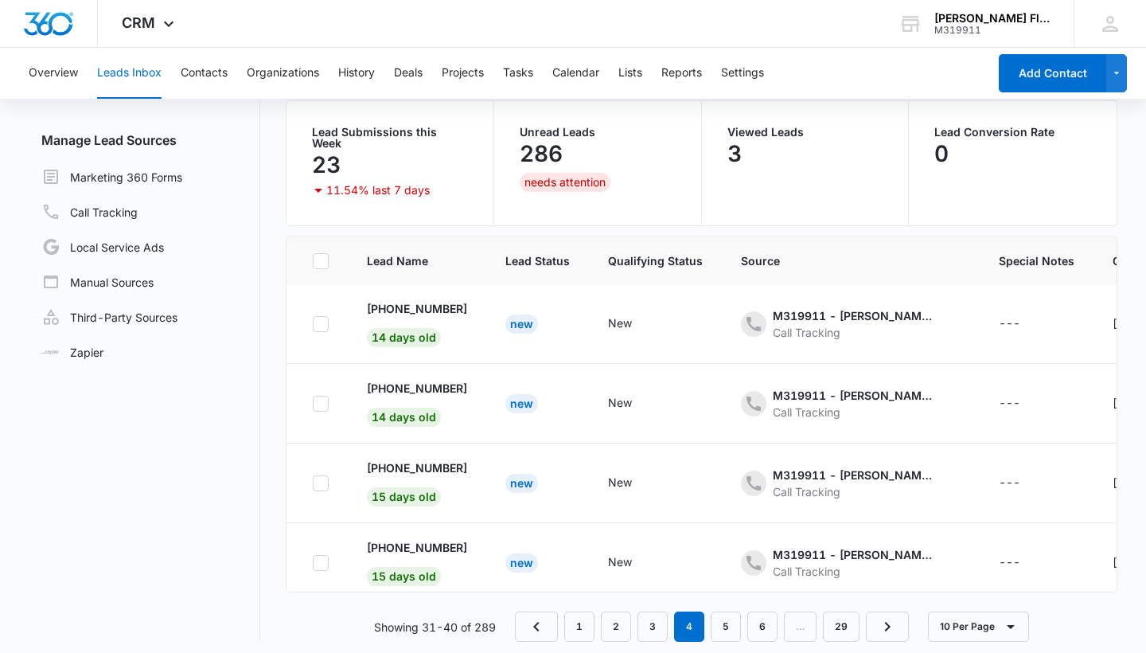
checkbox input "false"
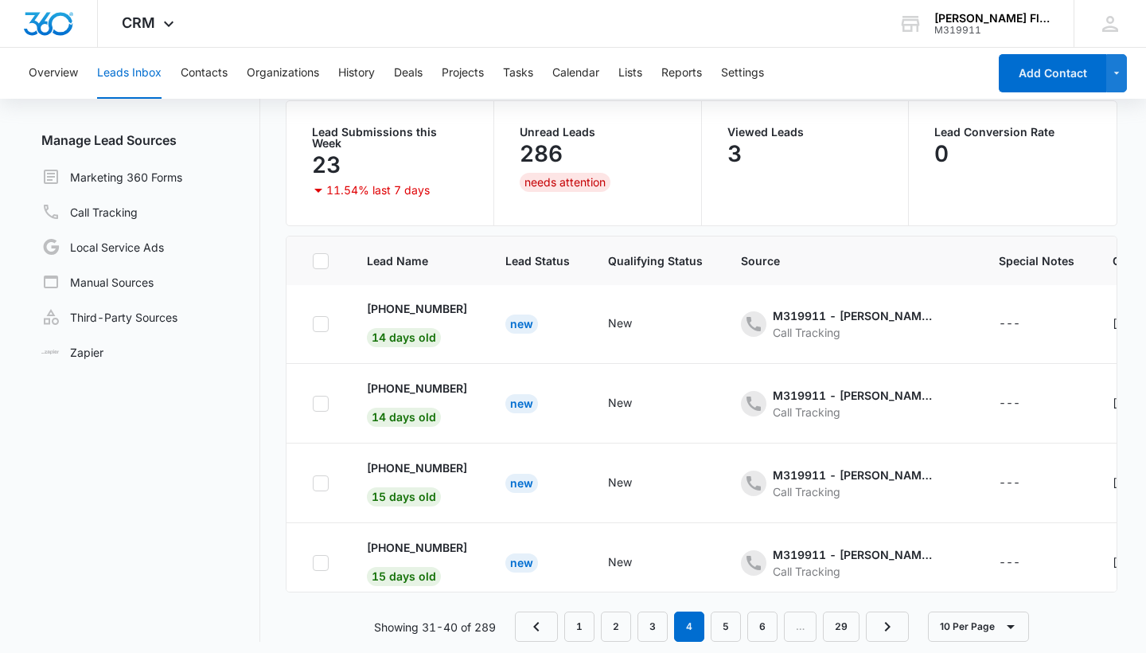
checkbox input "false"
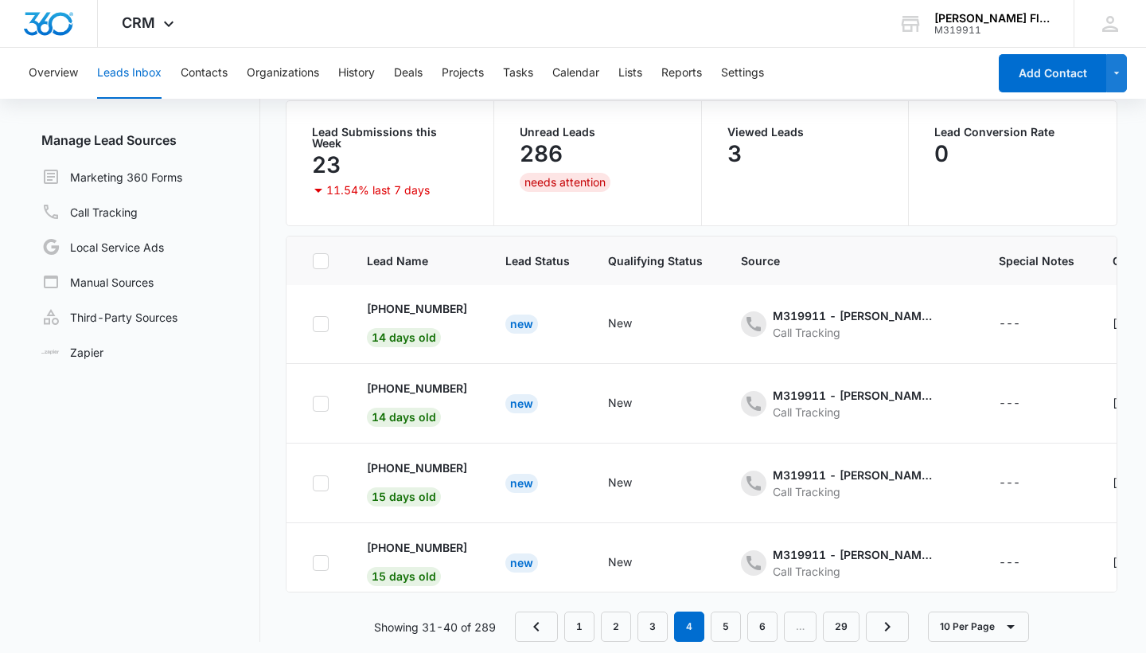
checkbox input "false"
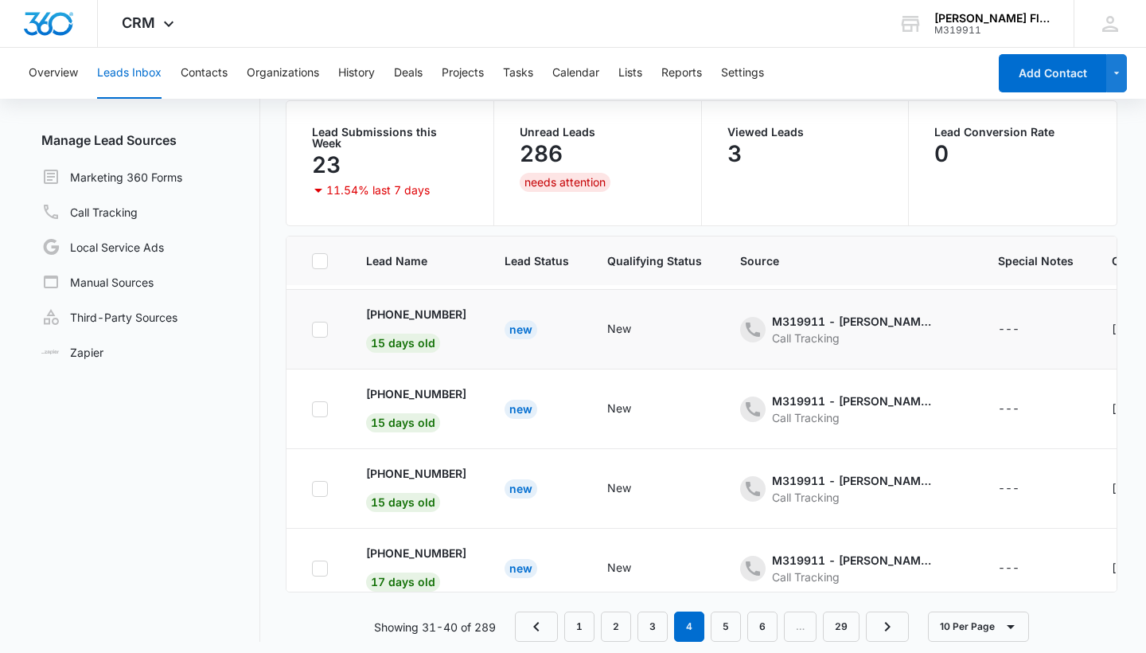
scroll to position [315, 1]
click at [318, 181] on icon at bounding box center [318, 190] width 19 height 19
click at [353, 185] on p "11.54% last 7 days" at bounding box center [377, 190] width 103 height 11
click at [572, 131] on p "Unread Leads" at bounding box center [598, 132] width 156 height 11
click at [1039, 319] on icon "- - Select to Edit Field" at bounding box center [1038, 328] width 19 height 19
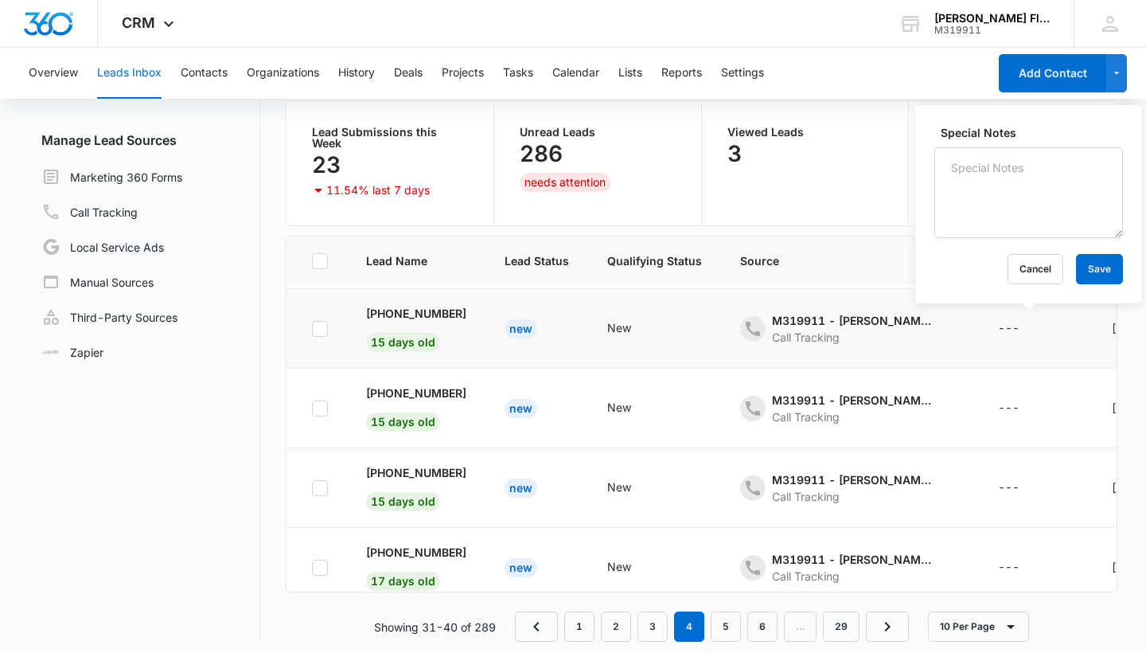
click at [350, 298] on td "+1 (447) 203-3827 15 days old" at bounding box center [416, 329] width 138 height 80
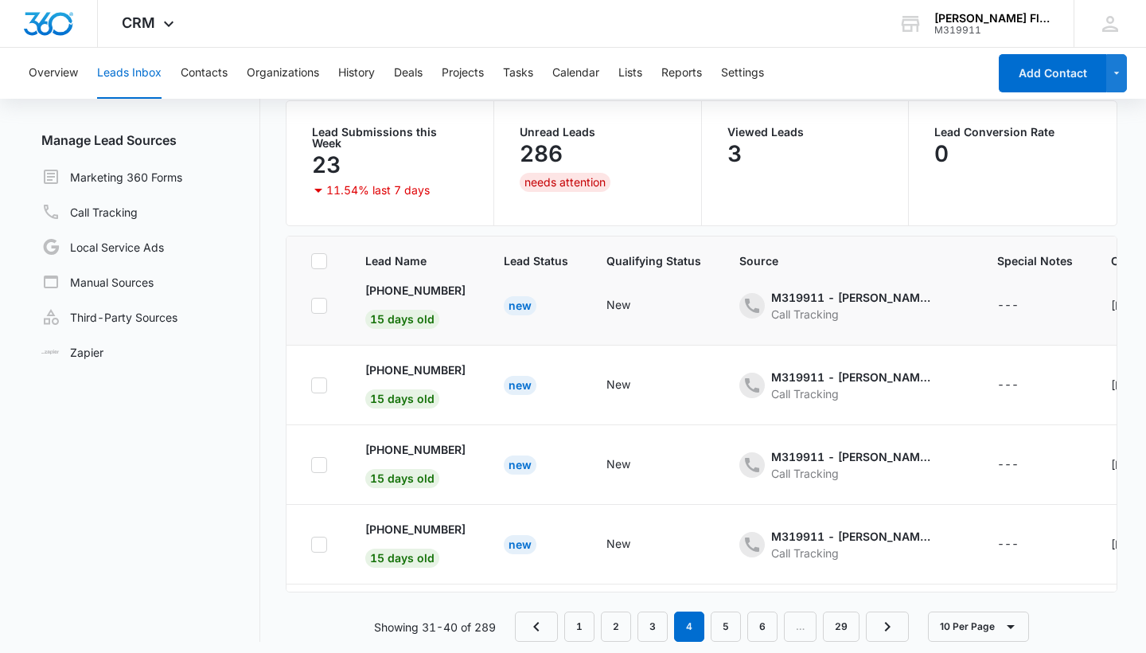
scroll to position [259, 2]
click at [318, 381] on icon at bounding box center [319, 384] width 10 height 7
click at [310, 384] on input "checkbox" at bounding box center [310, 384] width 1 height 1
checkbox input "true"
click at [576, 621] on link "1" at bounding box center [579, 626] width 30 height 30
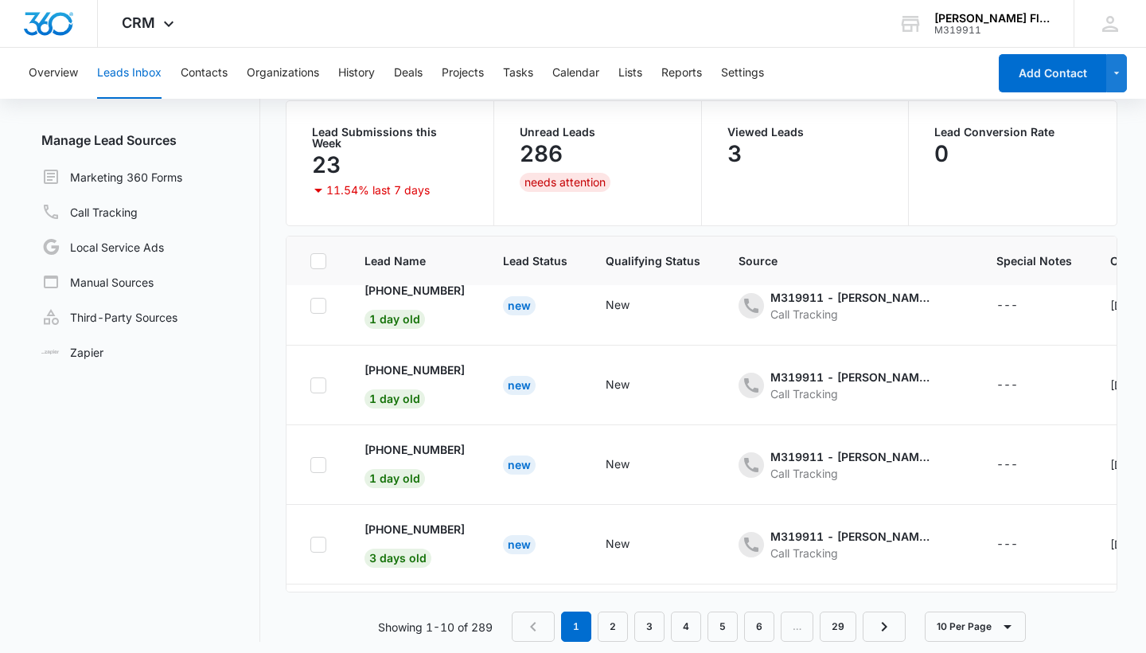
scroll to position [0, 2]
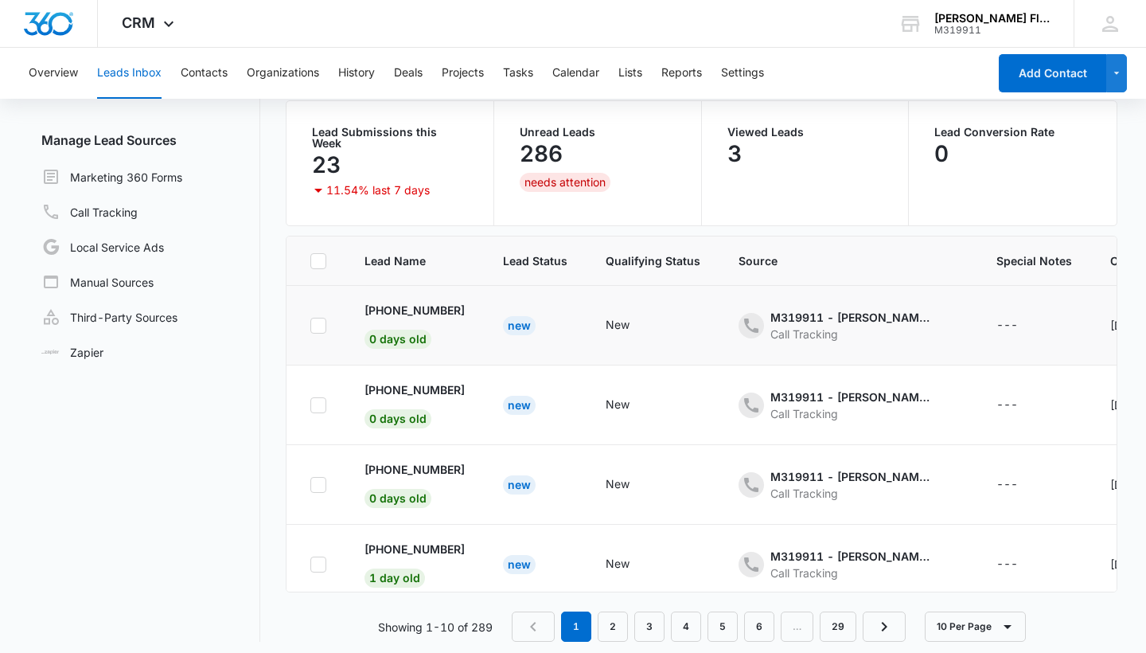
click at [325, 318] on div at bounding box center [318, 326] width 16 height 16
click at [310, 325] on input "checkbox" at bounding box center [310, 325] width 1 height 1
checkbox input "true"
click at [123, 215] on link "Call Tracking" at bounding box center [89, 211] width 96 height 19
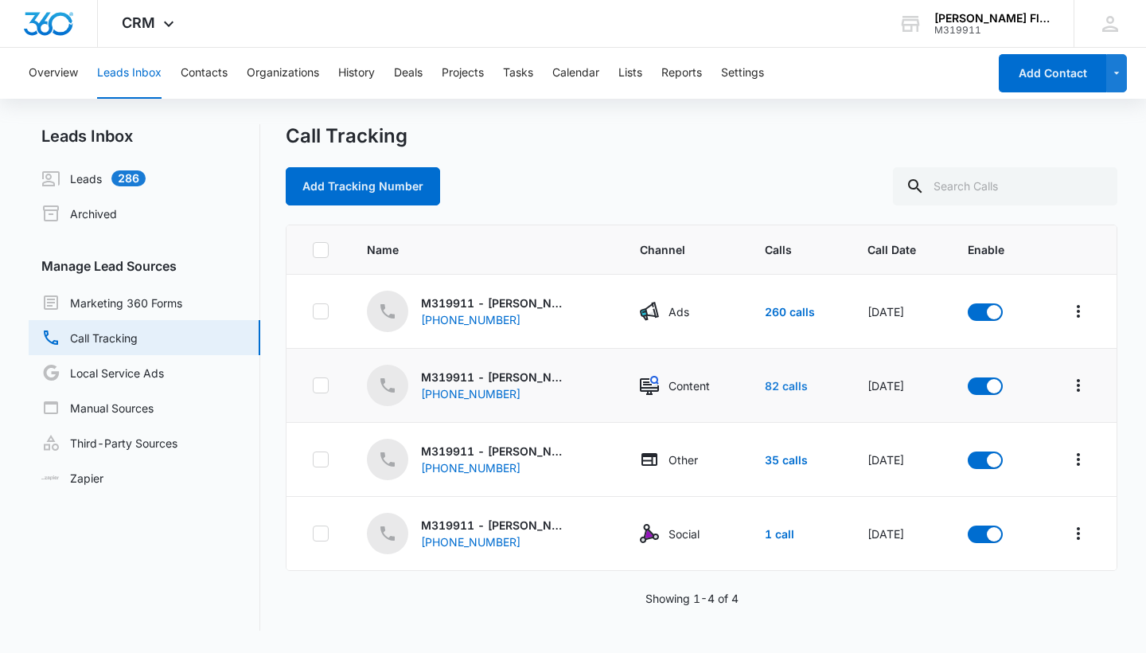
click at [766, 388] on link "82 calls" at bounding box center [786, 386] width 43 height 14
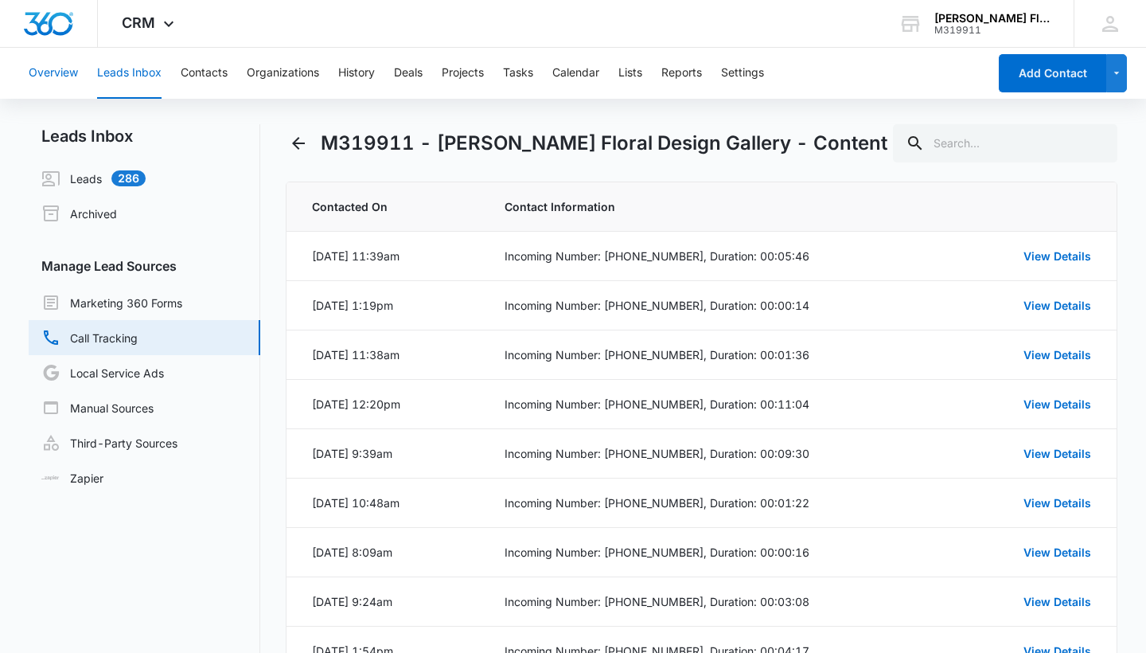
click at [55, 75] on button "Overview" at bounding box center [53, 73] width 49 height 51
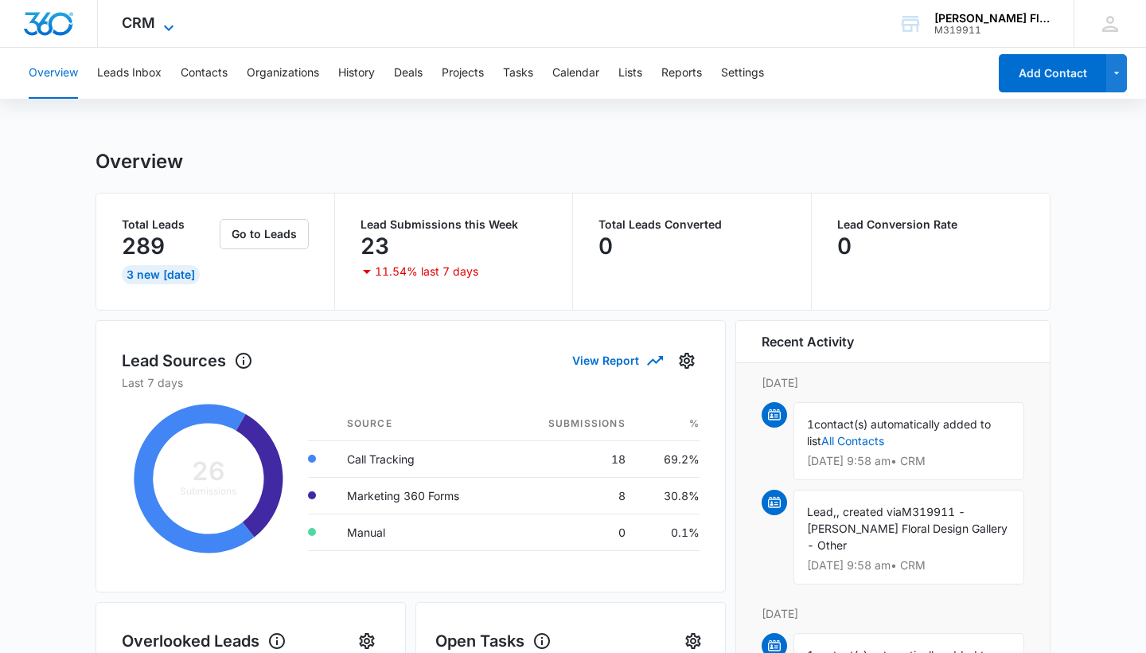
click at [163, 29] on icon at bounding box center [168, 27] width 19 height 19
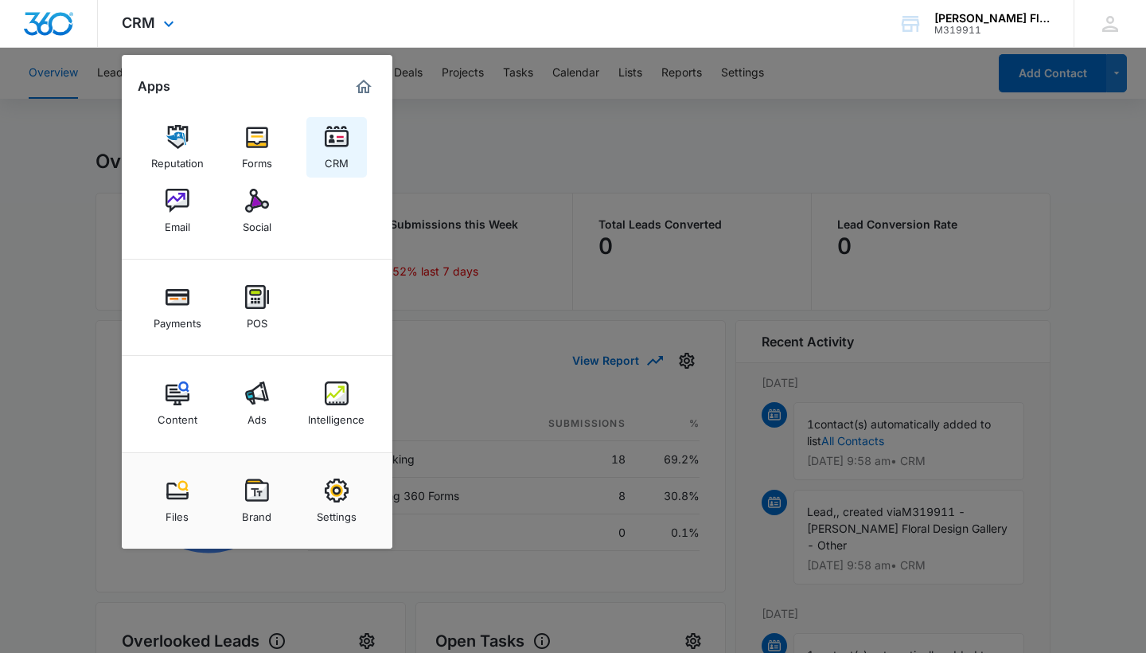
click at [346, 149] on div "CRM" at bounding box center [337, 159] width 24 height 21
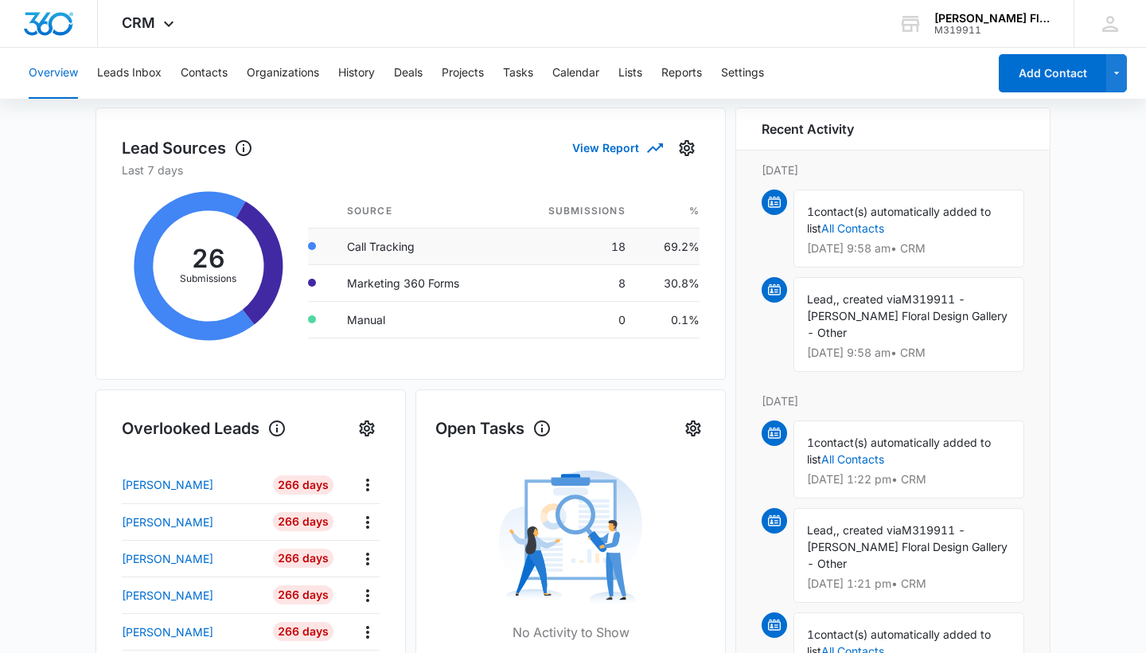
scroll to position [236, 0]
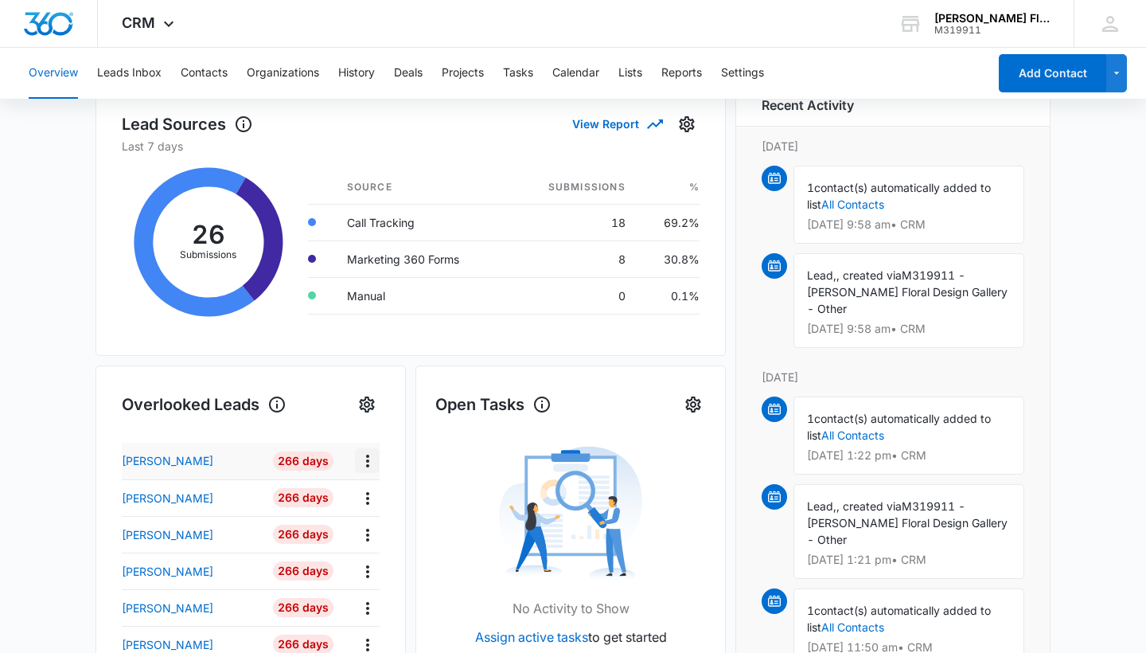
click at [364, 470] on icon "Actions" at bounding box center [367, 460] width 19 height 19
click at [294, 417] on div "Overlooked Leads" at bounding box center [251, 404] width 258 height 25
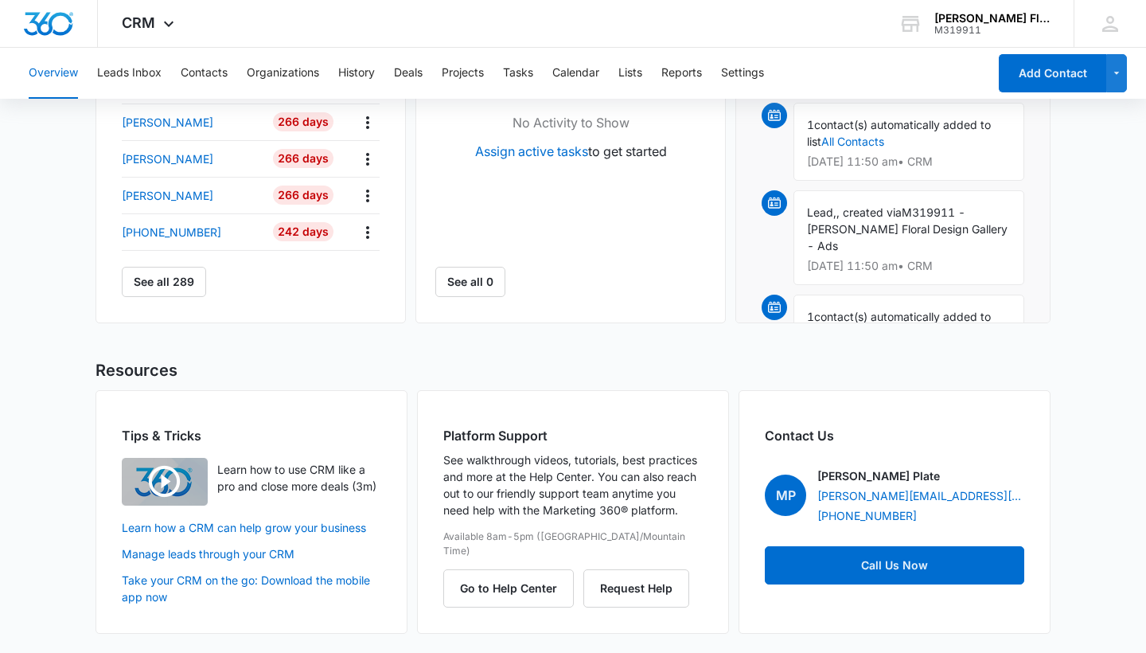
scroll to position [762, 0]
click at [253, 530] on link "Learn how a CRM can help grow your business" at bounding box center [251, 527] width 259 height 17
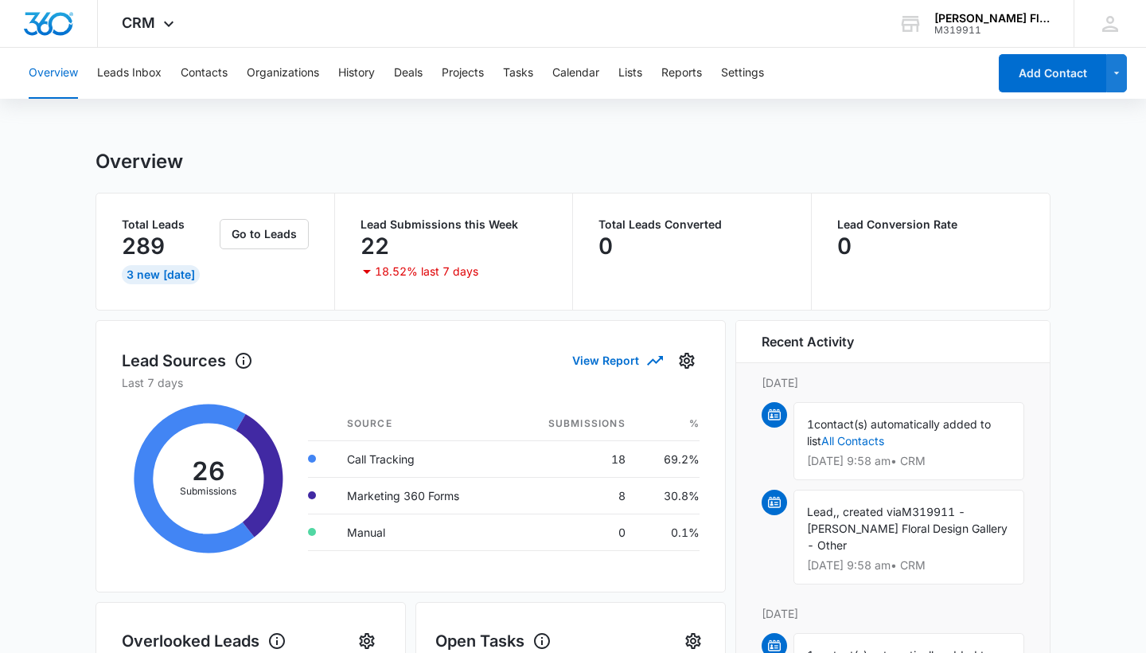
scroll to position [0, 0]
click at [368, 271] on icon at bounding box center [367, 272] width 8 height 4
